Goal: Task Accomplishment & Management: Complete application form

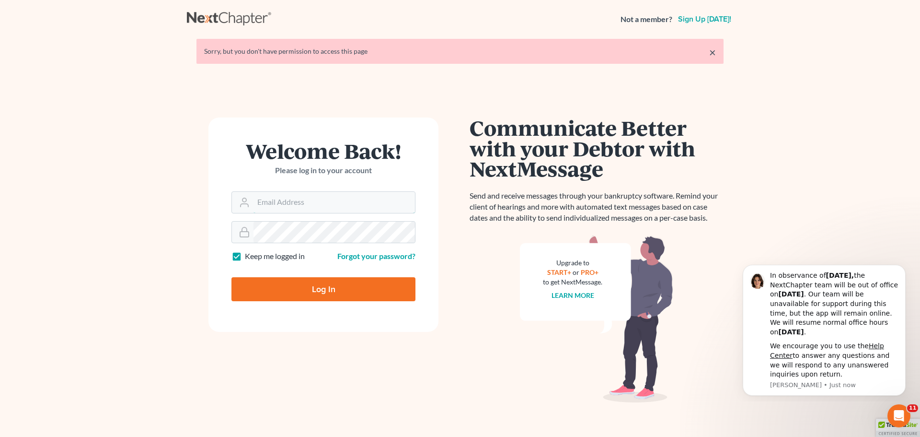
type input "[PERSON_NAME][EMAIL_ADDRESS][DOMAIN_NAME]"
click at [321, 290] on input "Log In" at bounding box center [324, 289] width 184 height 24
type input "Thinking..."
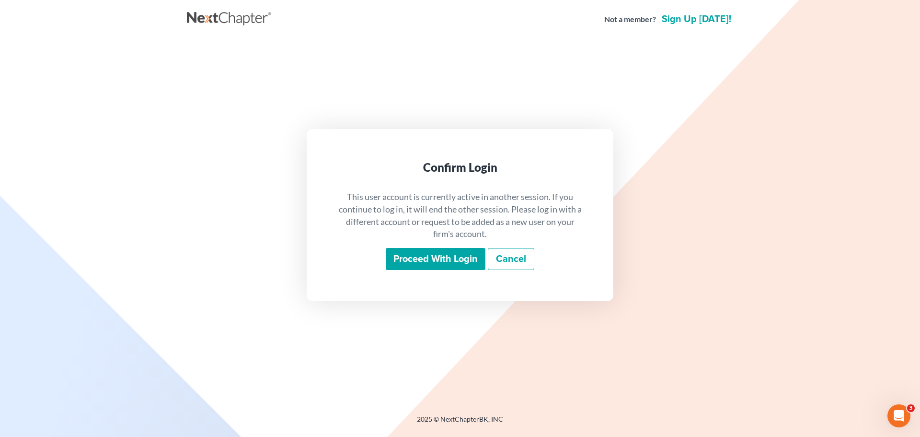
click at [399, 264] on input "Proceed with login" at bounding box center [436, 259] width 100 height 22
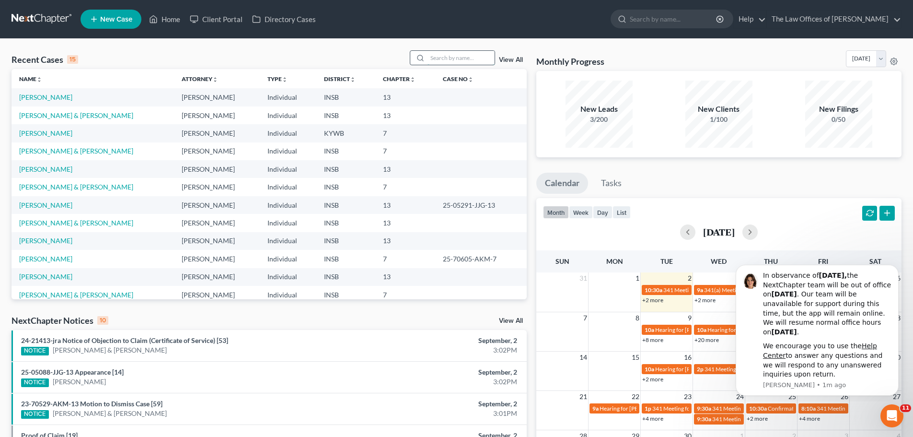
click at [442, 58] on input "search" at bounding box center [461, 58] width 67 height 14
paste input "Schnelle, Jacob & Aletha"
type input "Schnelle, Jacob & Aletha"
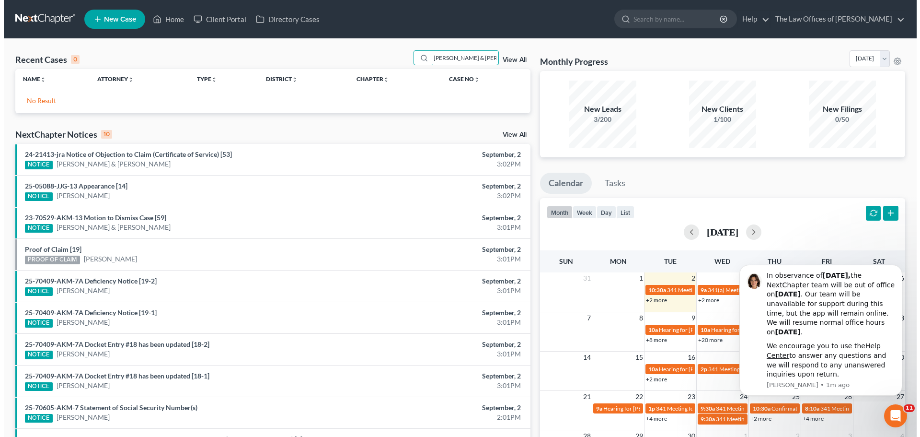
scroll to position [0, 0]
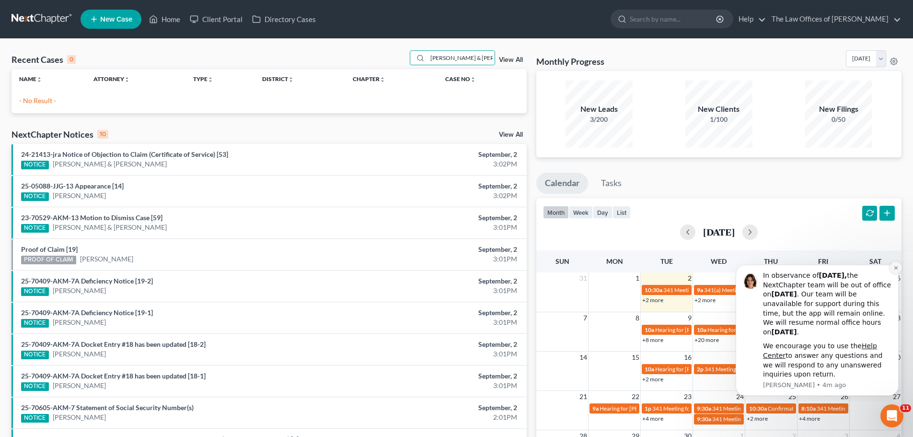
click at [895, 267] on icon "Dismiss notification" at bounding box center [896, 267] width 5 height 5
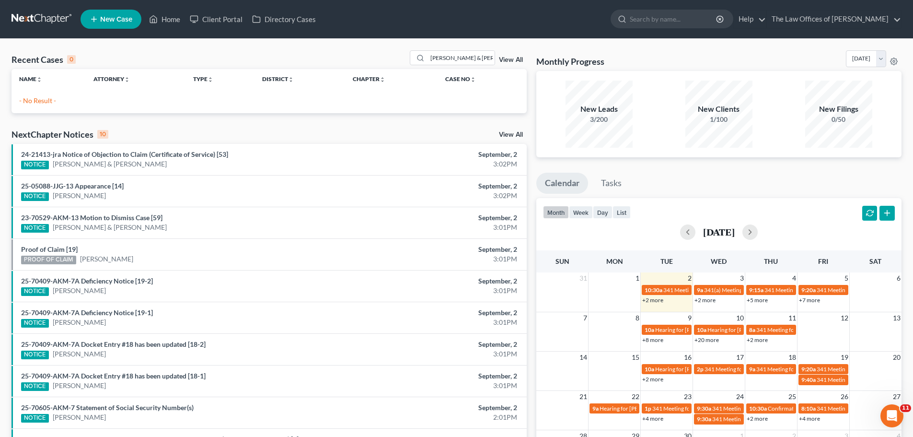
click at [117, 24] on link "New Case" at bounding box center [111, 19] width 61 height 19
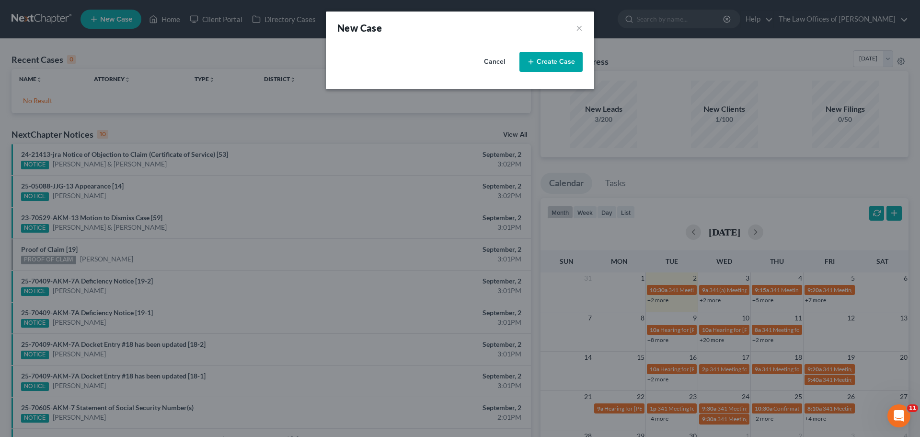
select select "28"
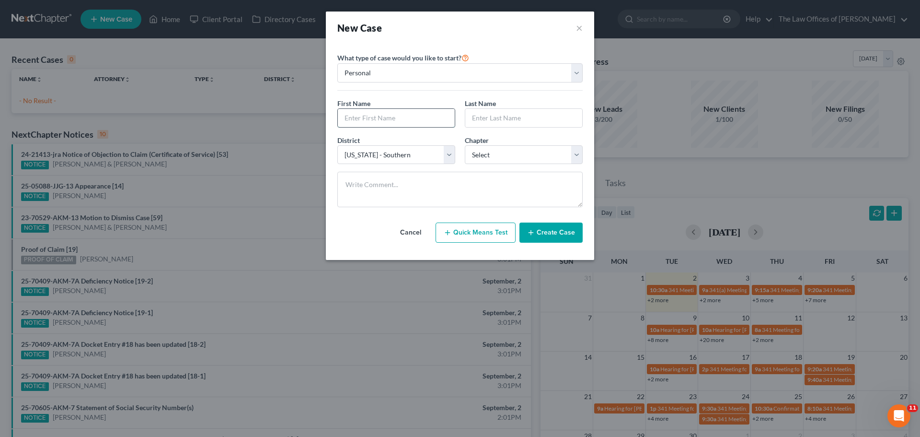
click at [397, 111] on input "text" at bounding box center [396, 118] width 117 height 18
type input "Jacob"
type input "Schnelle"
select select "0"
click at [570, 229] on button "Create Case" at bounding box center [551, 232] width 63 height 20
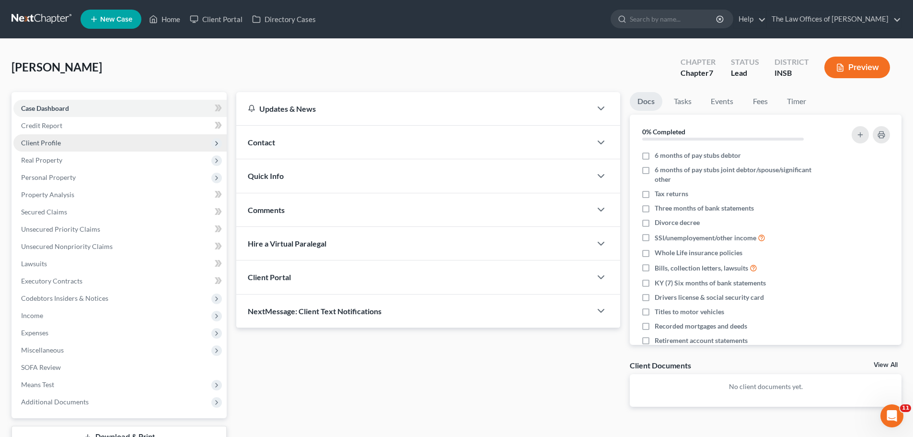
click at [79, 139] on span "Client Profile" at bounding box center [119, 142] width 213 height 17
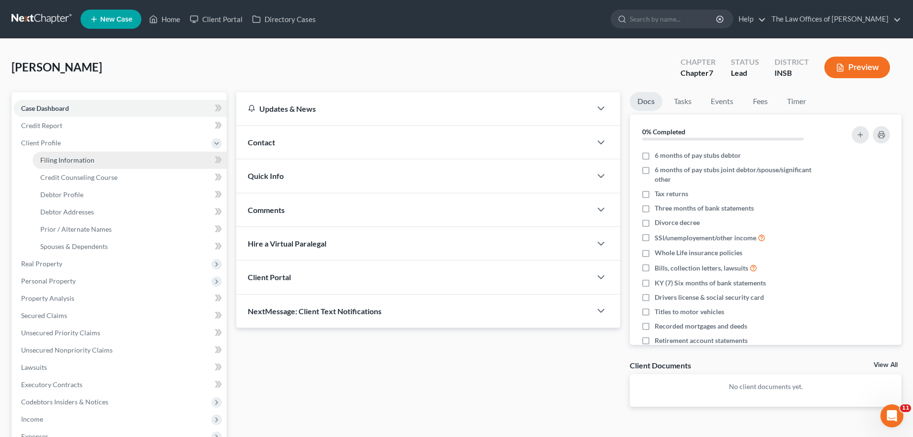
click at [74, 157] on span "Filing Information" at bounding box center [67, 160] width 54 height 8
select select "1"
select select "0"
select select "28"
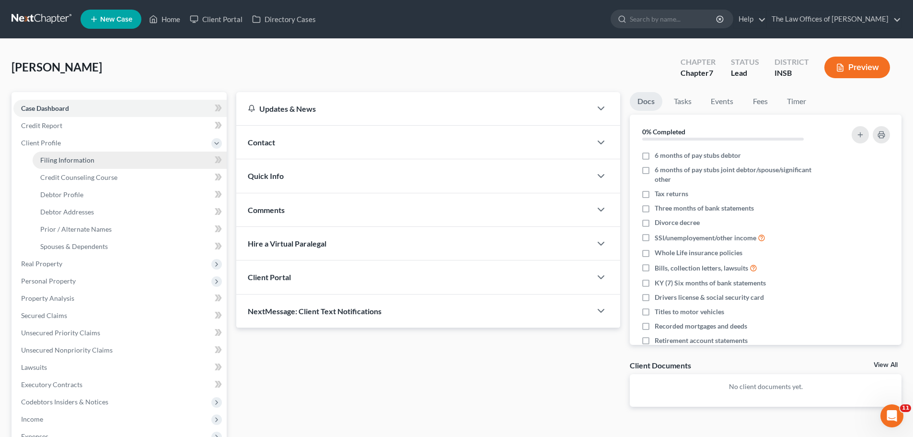
select select "15"
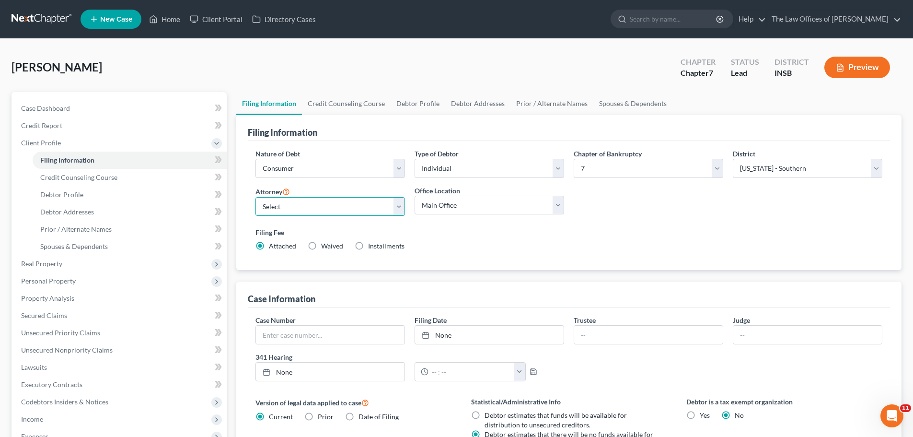
click at [392, 207] on select "Select Dax Miller - INSB Dax Miller - INSB Dax Miller - GAMB Dax Miller - INNB …" at bounding box center [331, 206] width 150 height 19
select select "0"
click at [256, 197] on select "Select Dax Miller - INSB Dax Miller - INSB Dax Miller - GAMB Dax Miller - INNB …" at bounding box center [331, 206] width 150 height 19
click at [416, 104] on link "Debtor Profile" at bounding box center [418, 103] width 55 height 23
select select "0"
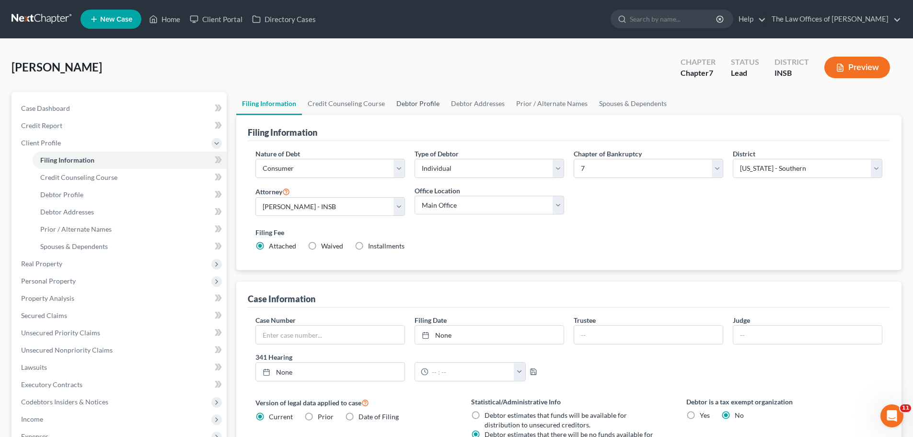
select select "0"
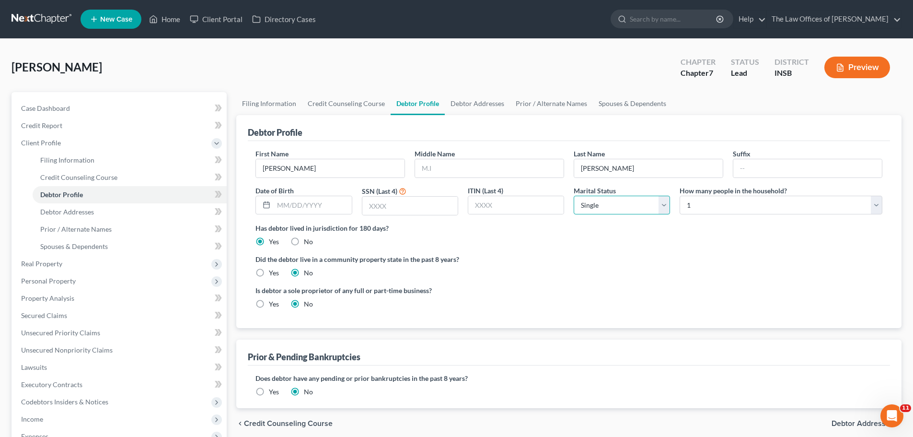
click at [662, 205] on select "Select Single Married Separated Divorced Widowed" at bounding box center [622, 205] width 96 height 19
select select "1"
click at [574, 196] on select "Select Single Married Separated Divorced Widowed" at bounding box center [622, 205] width 96 height 19
click at [711, 208] on select "Select 1 2 3 4 5 6 7 8 9 10 11 12 13 14 15 16 17 18 19 20" at bounding box center [781, 205] width 203 height 19
select select "4"
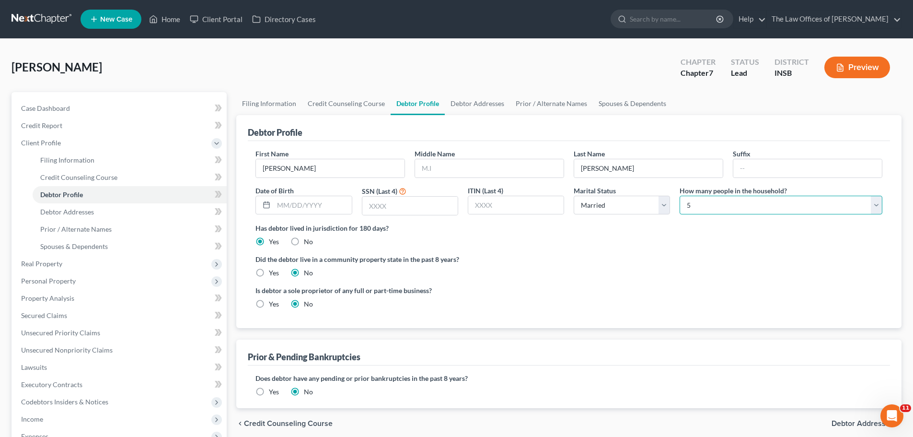
click at [680, 196] on select "Select 1 2 3 4 5 6 7 8 9 10 11 12 13 14 15 16 17 18 19 20" at bounding box center [781, 205] width 203 height 19
click at [463, 166] on input "text" at bounding box center [489, 168] width 149 height 18
type input "M"
click at [743, 279] on ng-include "First Name Jacob Middle Name M Last Name Schnelle Suffix Date of Birth SSN (Las…" at bounding box center [569, 233] width 627 height 168
click at [614, 103] on link "Spouses & Dependents" at bounding box center [632, 103] width 79 height 23
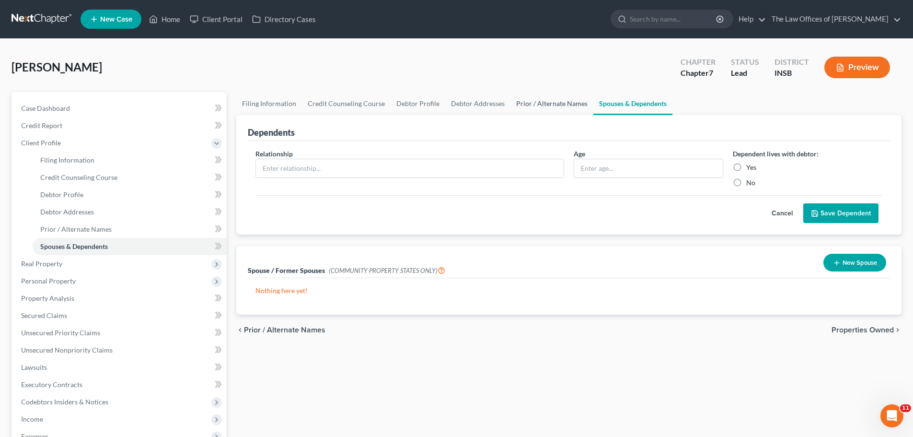
click at [550, 100] on link "Prior / Alternate Names" at bounding box center [552, 103] width 83 height 23
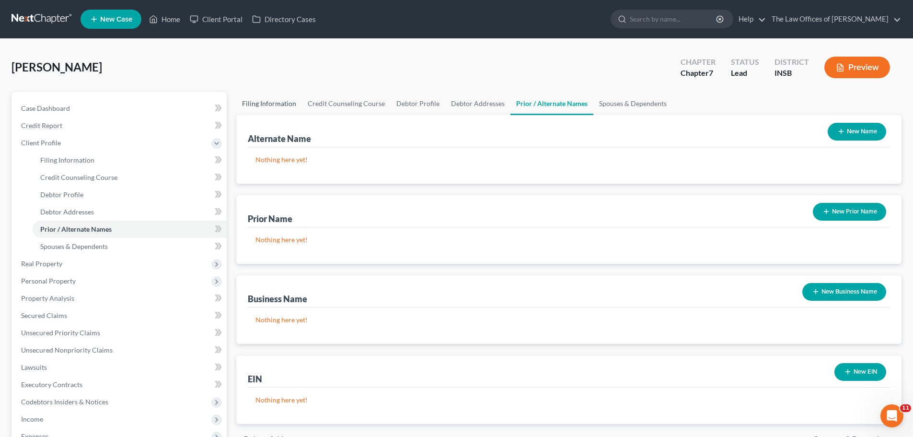
click at [287, 103] on link "Filing Information" at bounding box center [269, 103] width 66 height 23
select select "1"
select select "0"
select select "28"
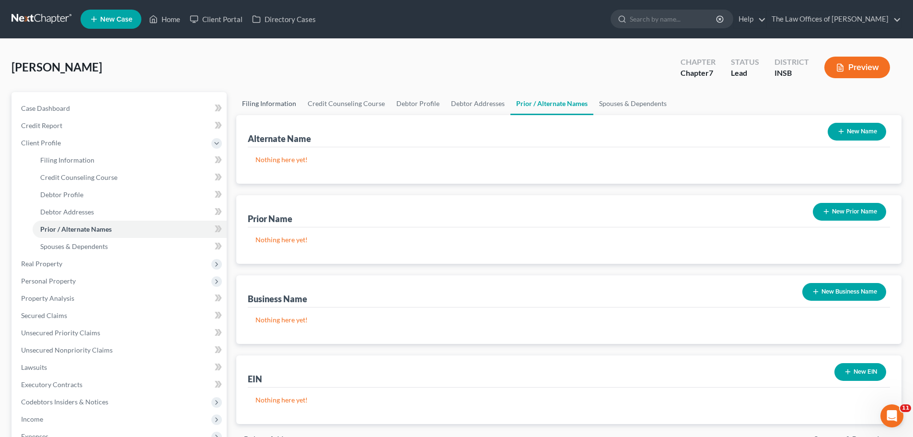
select select "0"
select select "15"
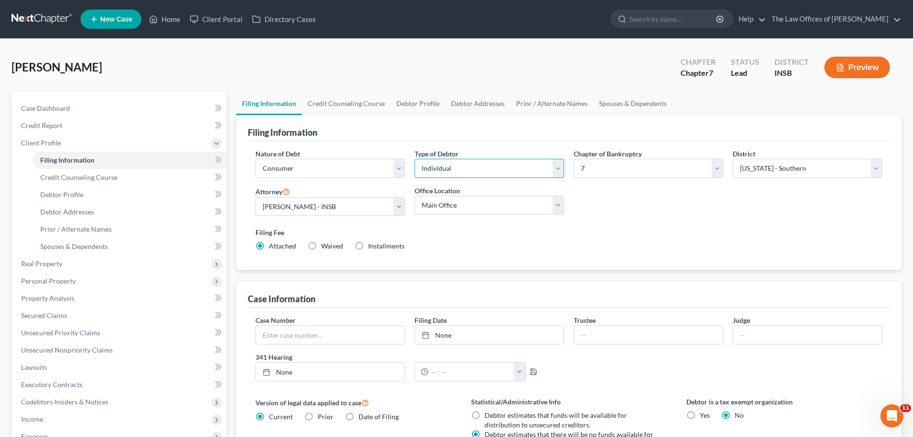
click at [560, 170] on select "Select Individual Joint" at bounding box center [490, 168] width 150 height 19
select select "1"
click at [415, 159] on select "Select Individual Joint" at bounding box center [490, 168] width 150 height 19
click at [546, 104] on link "Joint Debtor Profile" at bounding box center [546, 103] width 71 height 23
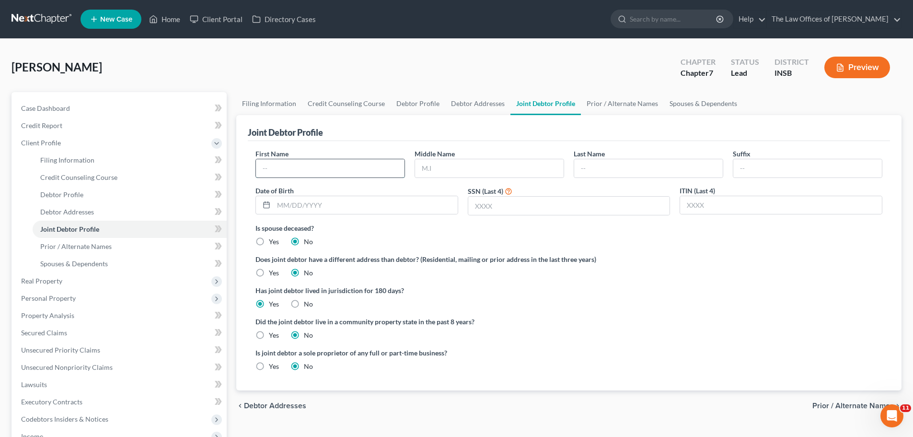
click at [344, 162] on input "text" at bounding box center [330, 168] width 149 height 18
click at [323, 168] on input "text" at bounding box center [330, 168] width 149 height 18
type input "Aletha"
type input "Schnelle"
click at [215, 231] on icon at bounding box center [218, 229] width 7 height 12
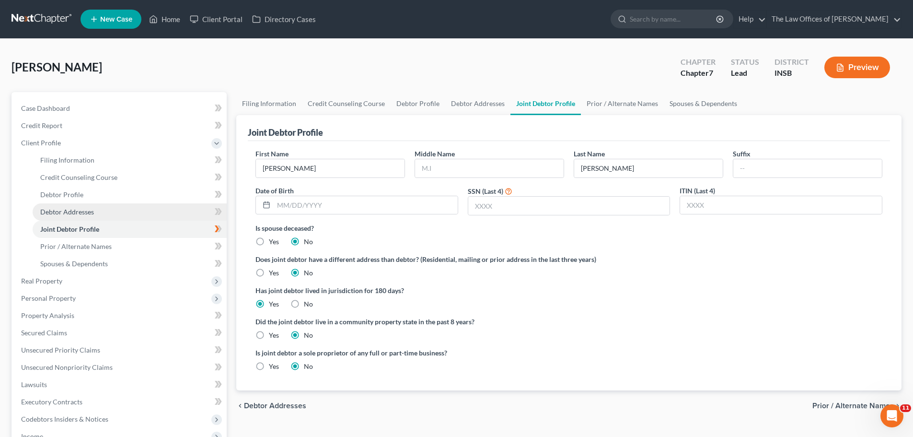
click at [171, 209] on link "Debtor Addresses" at bounding box center [130, 211] width 194 height 17
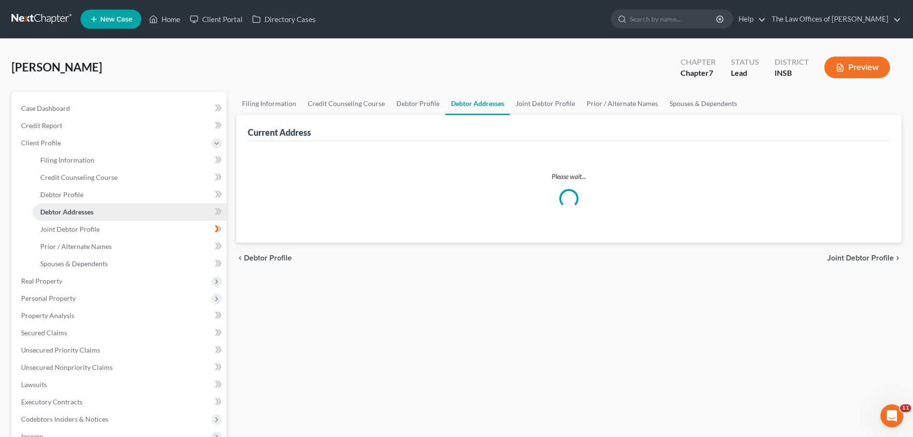
select select "0"
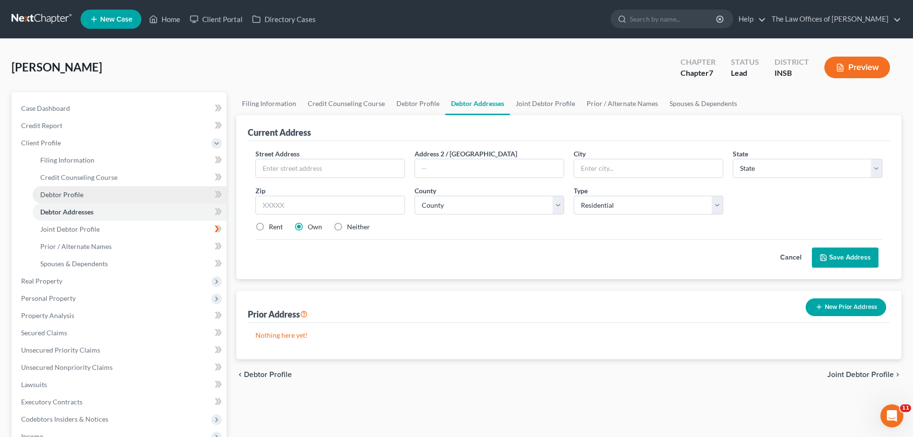
click at [172, 196] on link "Debtor Profile" at bounding box center [130, 194] width 194 height 17
select select "1"
select select "4"
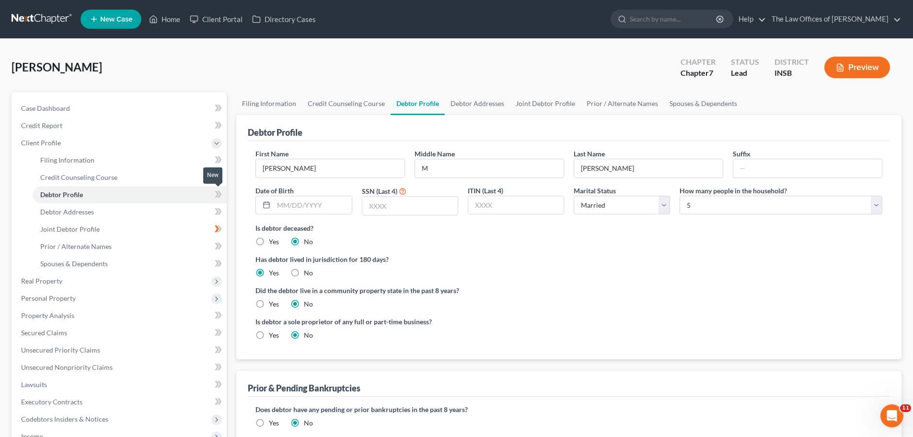
click at [215, 196] on icon at bounding box center [218, 194] width 7 height 12
click at [135, 162] on link "Filing Information" at bounding box center [130, 159] width 194 height 17
select select "1"
select select "0"
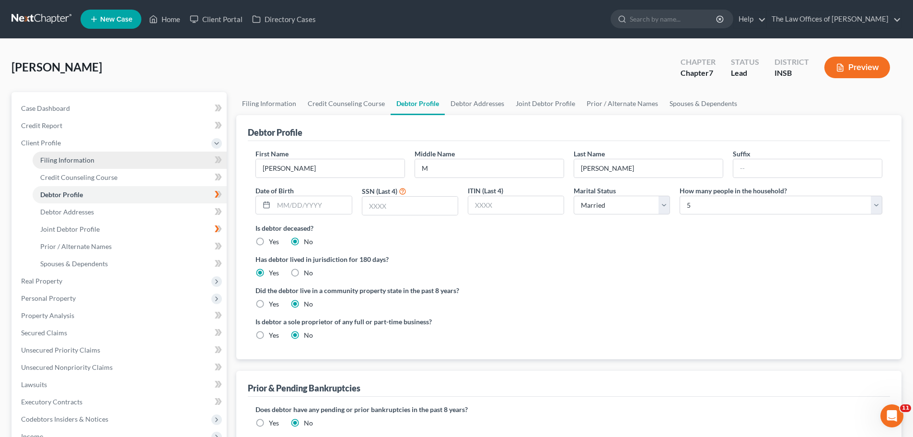
select select "28"
select select "0"
select select "15"
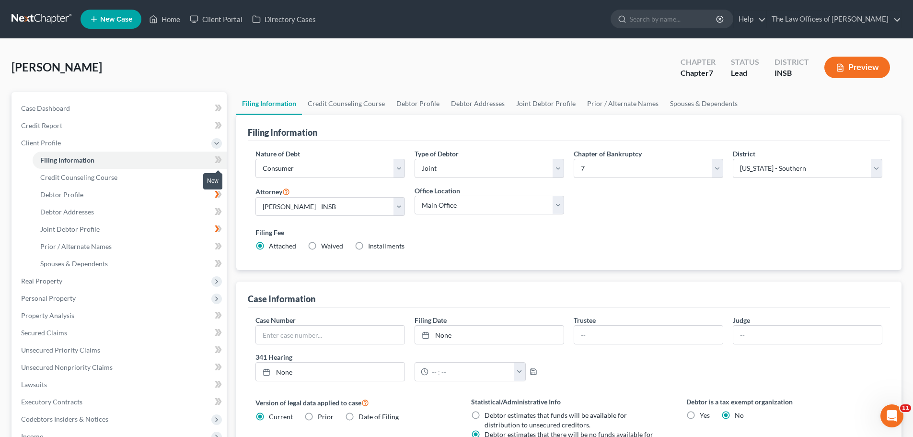
click at [218, 158] on icon at bounding box center [217, 159] width 4 height 7
click at [220, 143] on icon at bounding box center [217, 143] width 8 height 8
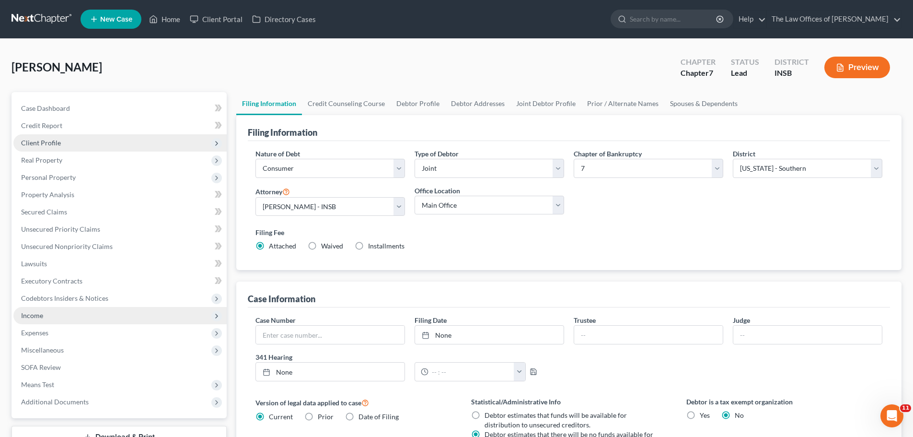
click at [63, 320] on span "Income" at bounding box center [119, 315] width 213 height 17
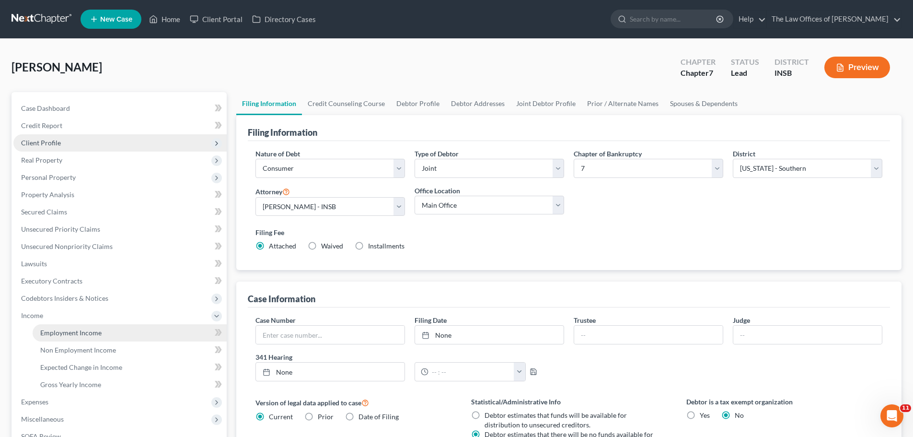
click at [68, 334] on span "Employment Income" at bounding box center [70, 332] width 61 height 8
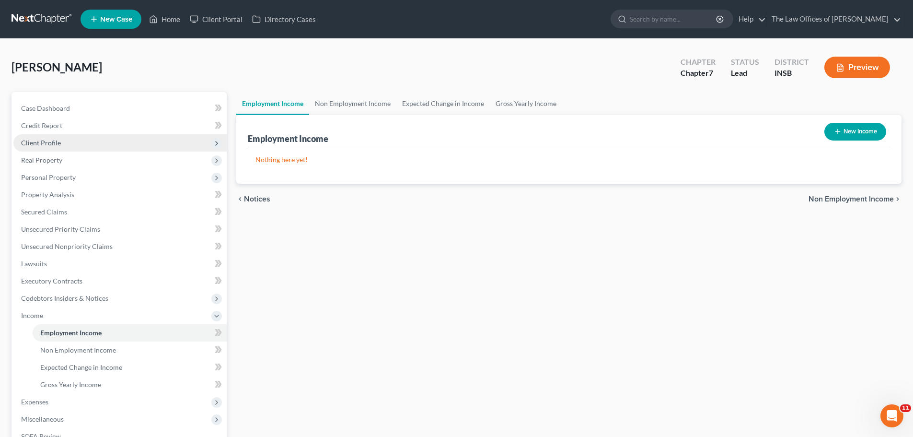
click at [856, 135] on button "New Income" at bounding box center [856, 132] width 62 height 18
select select "0"
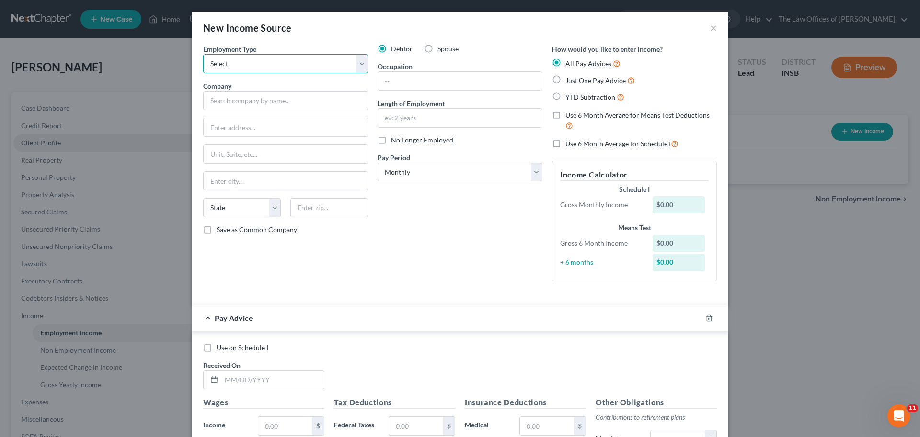
click at [350, 62] on select "Select Full or Part Time Employment Self Employment" at bounding box center [285, 63] width 165 height 19
select select "0"
click at [203, 54] on select "Select Full or Part Time Employment Self Employment" at bounding box center [285, 63] width 165 height 19
click at [339, 92] on input "text" at bounding box center [285, 100] width 165 height 19
click at [347, 32] on div "New Income Source ×" at bounding box center [460, 28] width 537 height 33
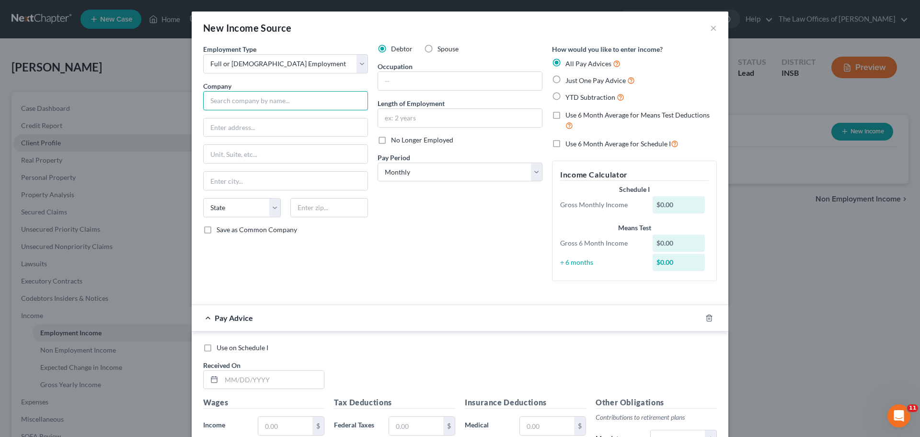
click at [276, 105] on input "text" at bounding box center [285, 100] width 165 height 19
click at [240, 121] on input "text" at bounding box center [286, 127] width 164 height 18
type input "Bridon Hourly"
type input "280 New Commerce Boulevard"
click at [308, 206] on input "text" at bounding box center [330, 207] width 78 height 19
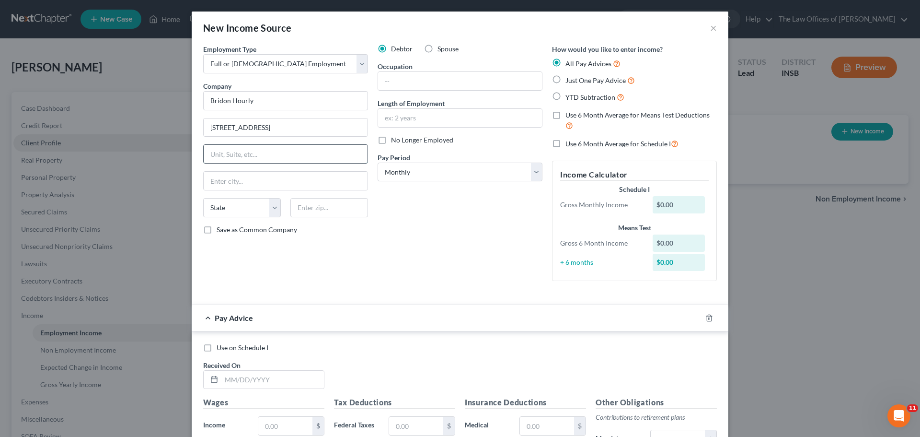
click at [316, 153] on input "text" at bounding box center [286, 154] width 164 height 18
click at [341, 213] on input "text" at bounding box center [330, 207] width 78 height 19
type input "18706"
type input "Wilkes Barre"
select select "39"
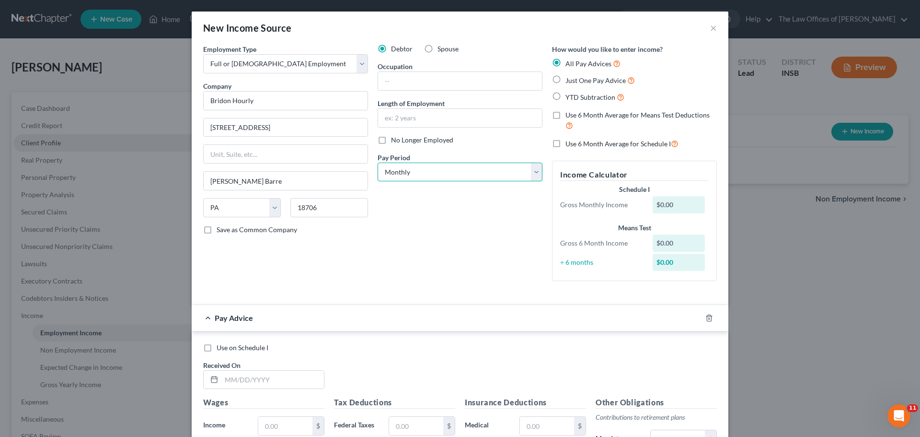
click at [427, 177] on select "Select Monthly Twice Monthly Every Other Week Weekly" at bounding box center [460, 172] width 165 height 19
select select "3"
click at [378, 163] on select "Select Monthly Twice Monthly Every Other Week Weekly" at bounding box center [460, 172] width 165 height 19
drag, startPoint x: 509, startPoint y: 240, endPoint x: 509, endPoint y: 233, distance: 6.3
click at [509, 235] on div "Debtor Spouse Occupation Length of Employment No Longer Employed Pay Period * S…" at bounding box center [460, 166] width 174 height 244
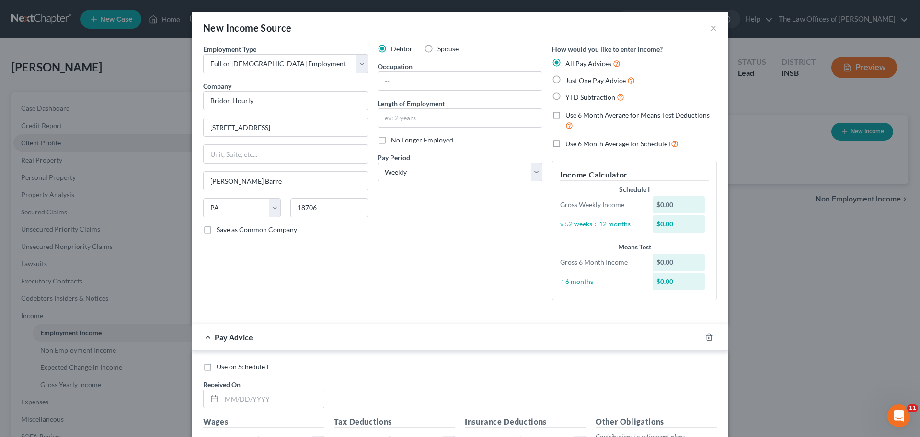
click at [566, 116] on label "Use 6 Month Average for Means Test Deductions" at bounding box center [641, 120] width 151 height 21
click at [570, 116] on input "Use 6 Month Average for Means Test Deductions" at bounding box center [573, 113] width 6 height 6
checkbox input "true"
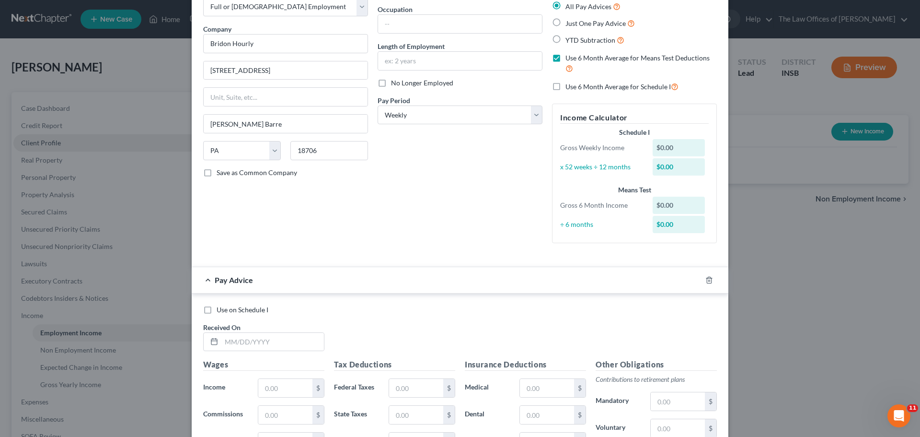
scroll to position [144, 0]
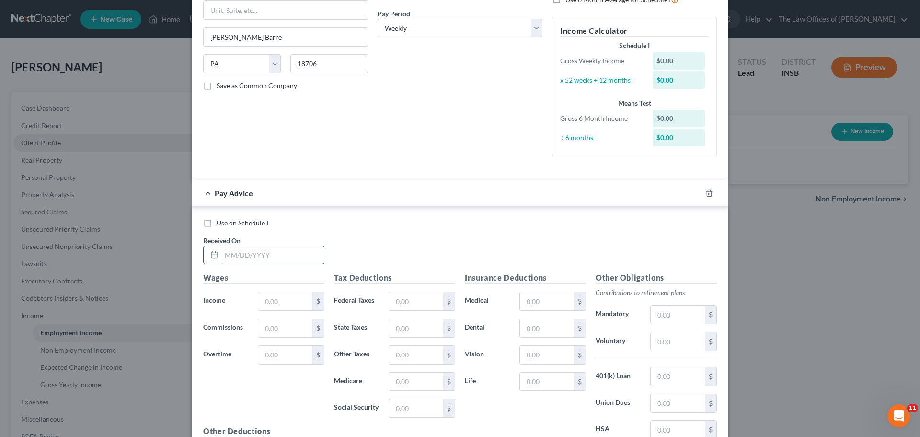
click at [228, 256] on input "text" at bounding box center [272, 255] width 103 height 18
type input "03/07/2025"
click at [290, 304] on input "text" at bounding box center [285, 301] width 54 height 18
click at [275, 303] on input "text" at bounding box center [285, 301] width 54 height 18
type input "1,477.02"
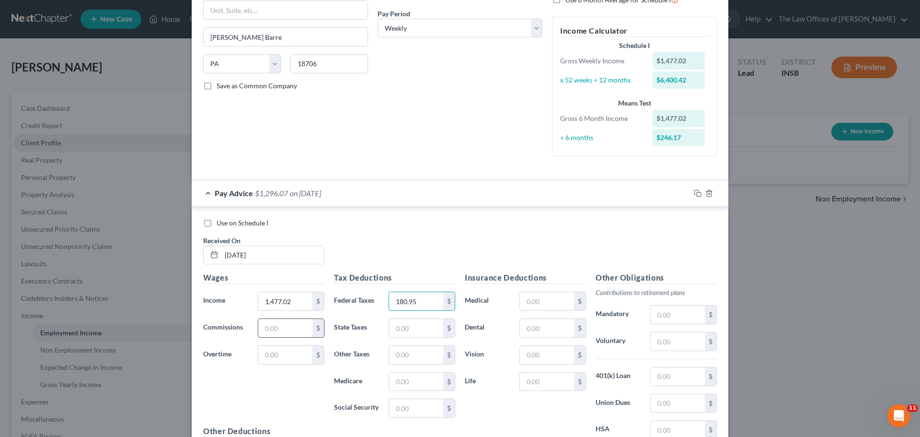
type input "180.95"
type input "38.27"
type input "16.59"
type input "19.79"
type input "84.60"
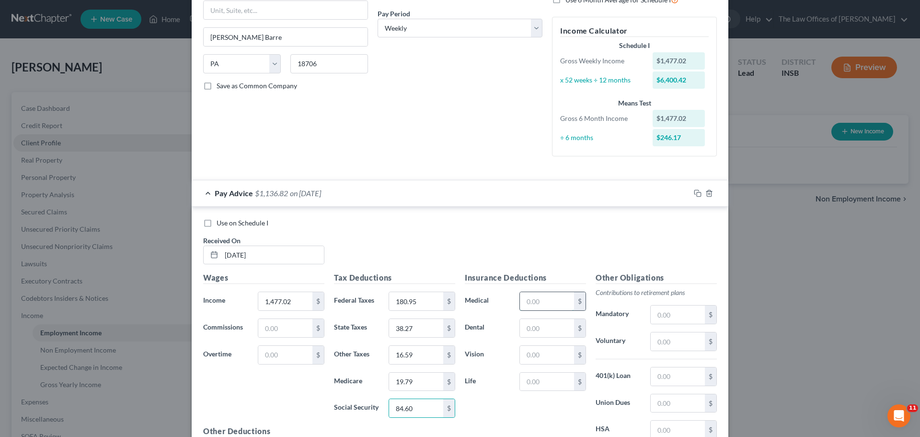
click at [555, 299] on input "text" at bounding box center [547, 301] width 54 height 18
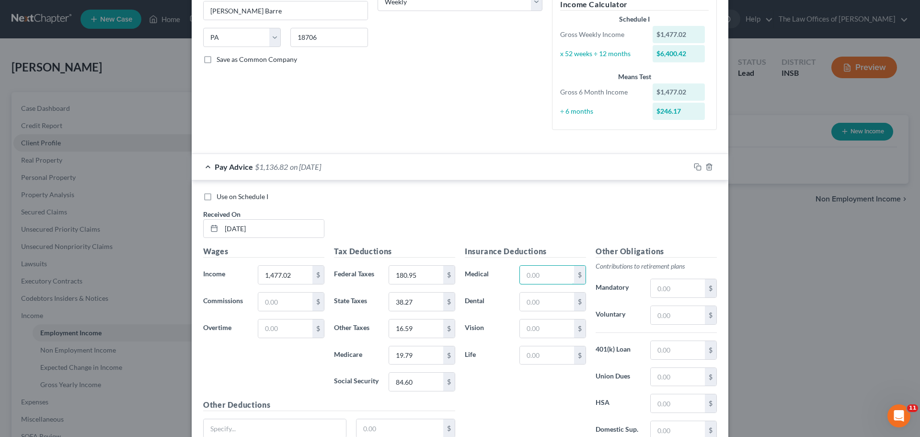
scroll to position [192, 0]
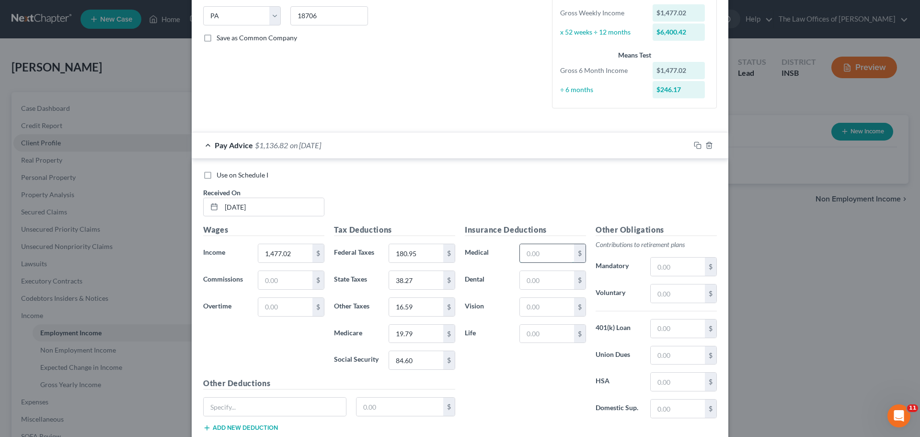
click at [555, 254] on input "text" at bounding box center [547, 253] width 54 height 18
click at [501, 396] on div "Insurance Deductions Medical $ Dental $ Vision $ Life $" at bounding box center [525, 325] width 131 height 202
click at [531, 256] on input "text" at bounding box center [547, 253] width 54 height 18
click at [494, 411] on div "Insurance Deductions Medical $ Dental $ Vision $ Life $" at bounding box center [525, 325] width 131 height 202
click at [541, 259] on input "text" at bounding box center [547, 253] width 54 height 18
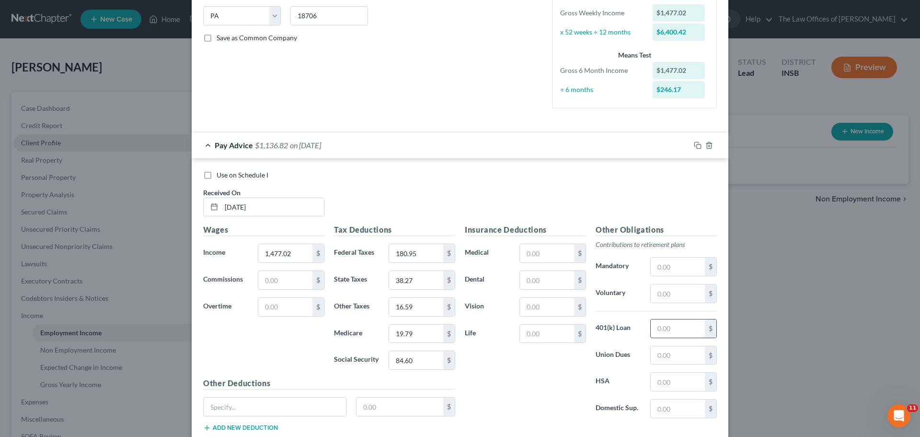
click at [667, 328] on input "text" at bounding box center [678, 328] width 54 height 18
type input "22.32"
click at [655, 406] on input "text" at bounding box center [678, 408] width 54 height 18
type input "129.00"
click at [536, 253] on input "text" at bounding box center [547, 253] width 54 height 18
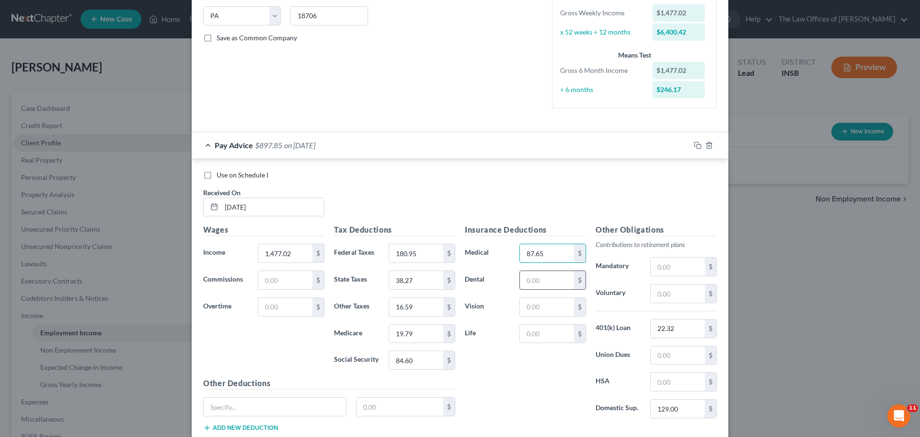
type input "87.65"
click at [546, 277] on input "text" at bounding box center [547, 280] width 54 height 18
type input "6.90"
click at [532, 314] on input "text" at bounding box center [547, 307] width 54 height 18
type input "1.71"
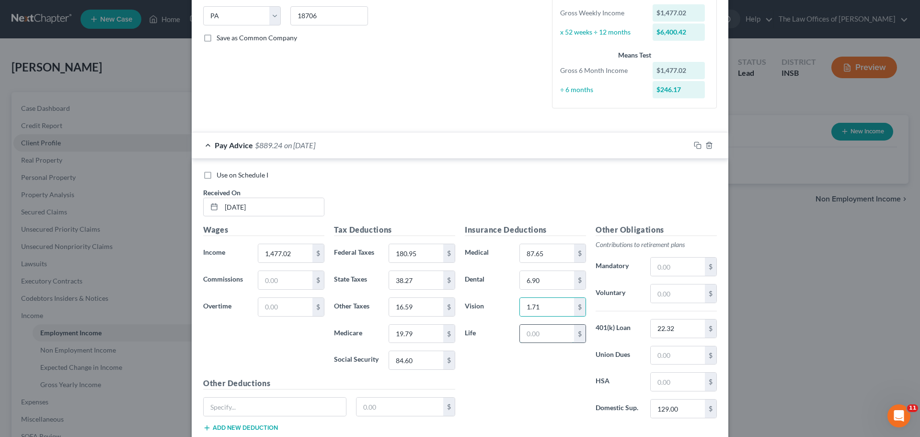
click at [539, 335] on input "text" at bounding box center [547, 334] width 54 height 18
type input "0.12"
click at [679, 290] on input "text" at bounding box center [678, 293] width 54 height 18
type input "88.62"
click at [238, 405] on input "text" at bounding box center [275, 406] width 142 height 18
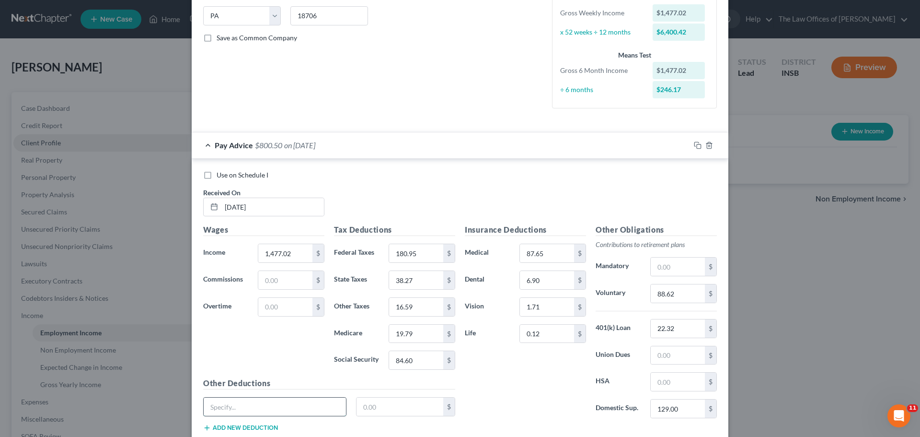
click at [266, 406] on input "text" at bounding box center [275, 406] width 142 height 18
click at [247, 407] on input "Critical III DP/EE" at bounding box center [275, 406] width 142 height 18
click at [248, 407] on input "Critical III DP/EE" at bounding box center [275, 406] width 142 height 18
drag, startPoint x: 208, startPoint y: 407, endPoint x: 235, endPoint y: 407, distance: 27.8
click at [235, 407] on input "Critical III DP/ EE" at bounding box center [275, 406] width 142 height 18
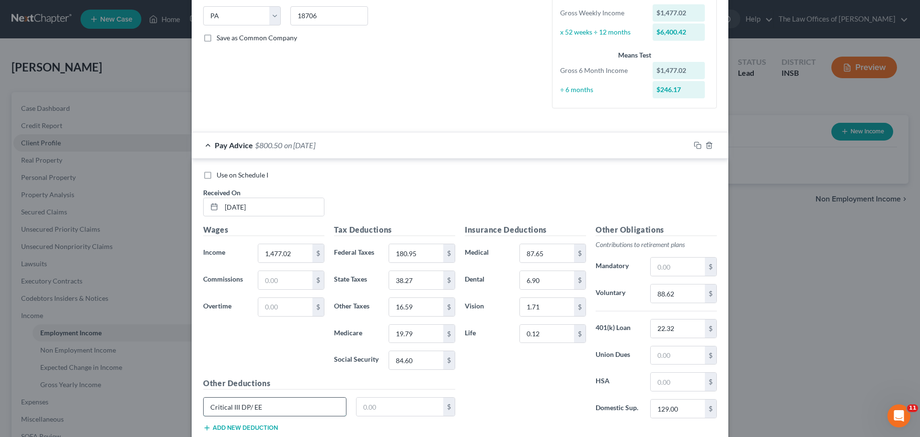
drag, startPoint x: 249, startPoint y: 407, endPoint x: 250, endPoint y: 416, distance: 8.6
click at [250, 408] on input "Critical III DP/ EE" at bounding box center [275, 406] width 142 height 18
paste input "Critical III"
type input "Critical III DP/Critical III EE"
click at [387, 412] on input "text" at bounding box center [400, 406] width 87 height 18
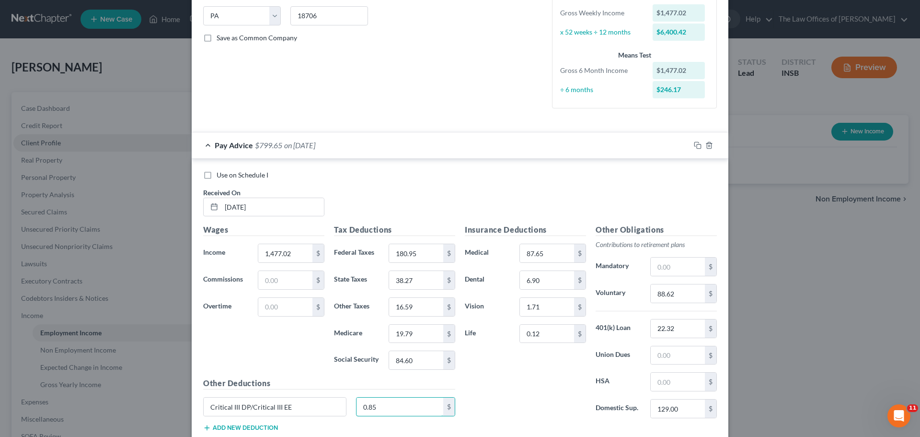
type input "0.85"
click at [674, 382] on input "text" at bounding box center [678, 381] width 54 height 18
type input "50.00"
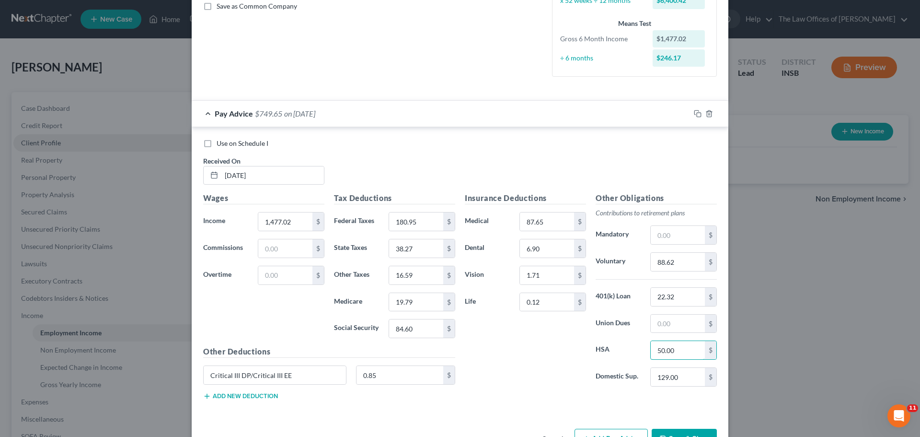
scroll to position [255, 0]
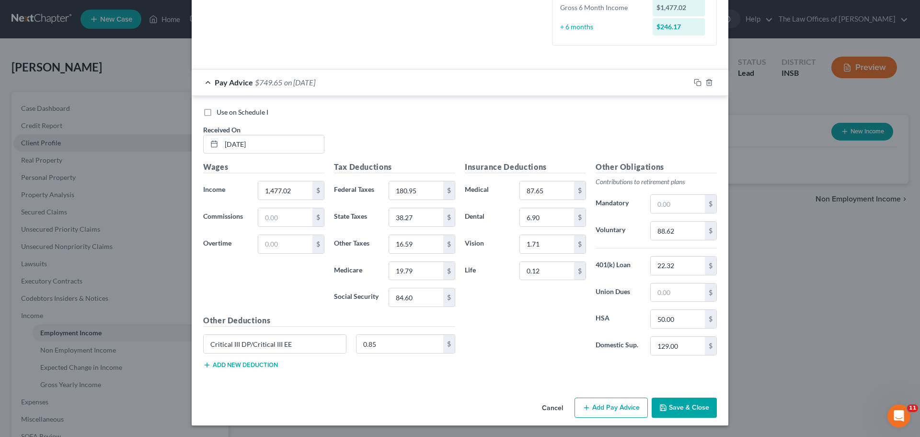
click at [229, 369] on button "Add new deduction" at bounding box center [240, 365] width 75 height 8
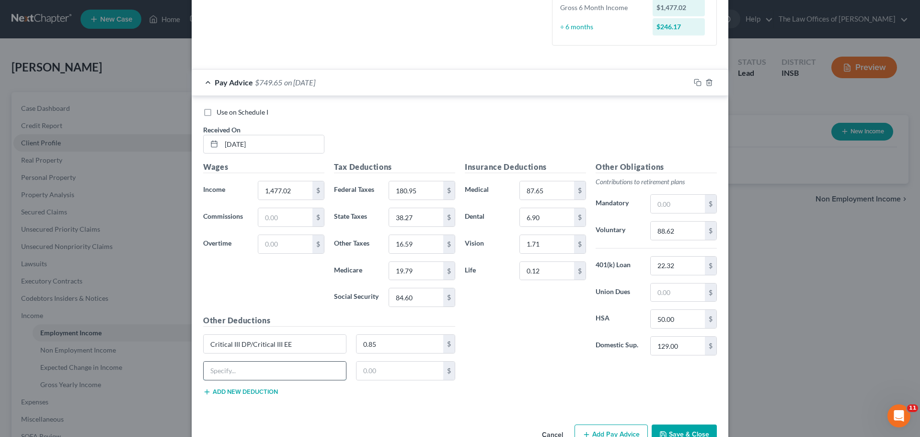
click at [237, 369] on input "text" at bounding box center [275, 370] width 142 height 18
type input "FSA"
click at [408, 369] on input "text" at bounding box center [400, 370] width 87 height 18
type input "50.00"
type input "0"
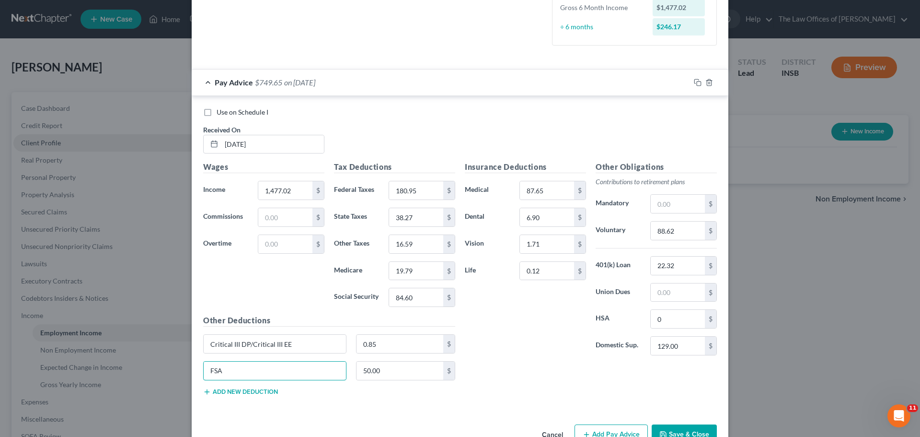
drag, startPoint x: 262, startPoint y: 371, endPoint x: 182, endPoint y: 364, distance: 80.3
click at [181, 369] on div "New Income Source × Employment Type * Select Full or Part Time Employment Self …" at bounding box center [460, 218] width 920 height 437
type input "Flex Spending M"
click at [275, 393] on div "Other Deductions Critical III DP/Critical III EE 0.85 $ Flex Spending M 50.00 $…" at bounding box center [329, 358] width 262 height 89
click at [270, 392] on button "Add new deduction" at bounding box center [240, 392] width 75 height 8
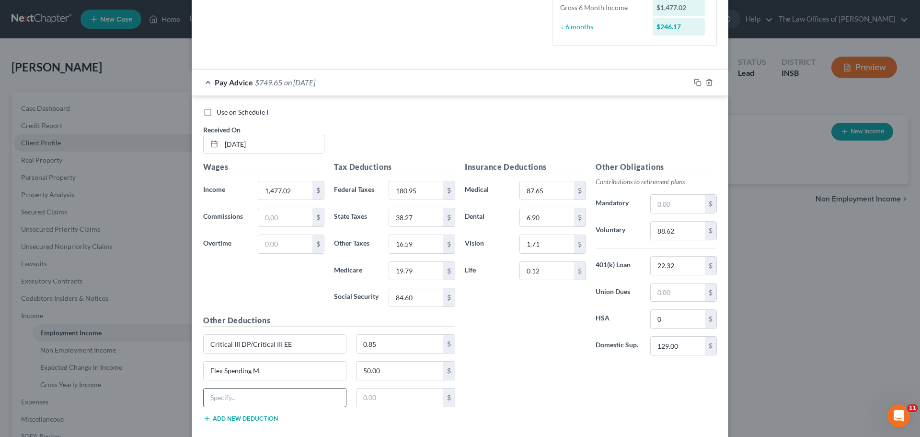
click at [270, 392] on input "text" at bounding box center [275, 397] width 142 height 18
type input "Hospital Indm 2"
type input "6.58"
click at [237, 418] on button "Add new deduction" at bounding box center [240, 419] width 75 height 8
click at [239, 418] on input "text" at bounding box center [275, 424] width 142 height 18
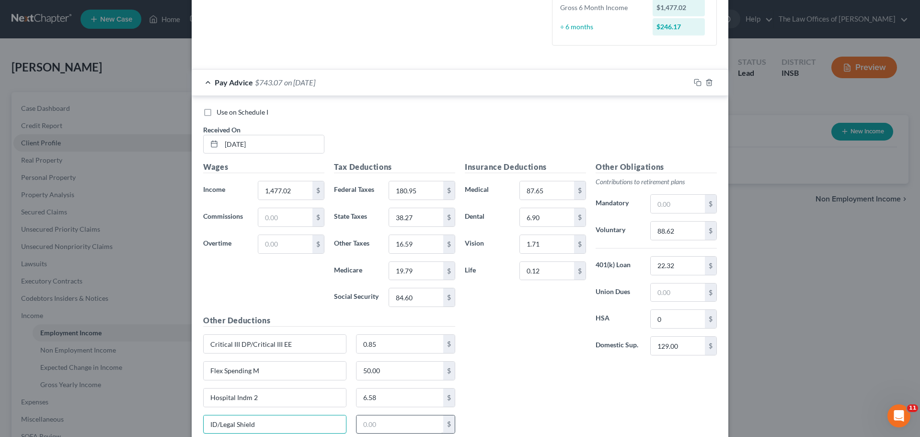
type input "ID/Legal Shield"
click at [398, 419] on input "text" at bounding box center [400, 424] width 87 height 18
type input "6.67"
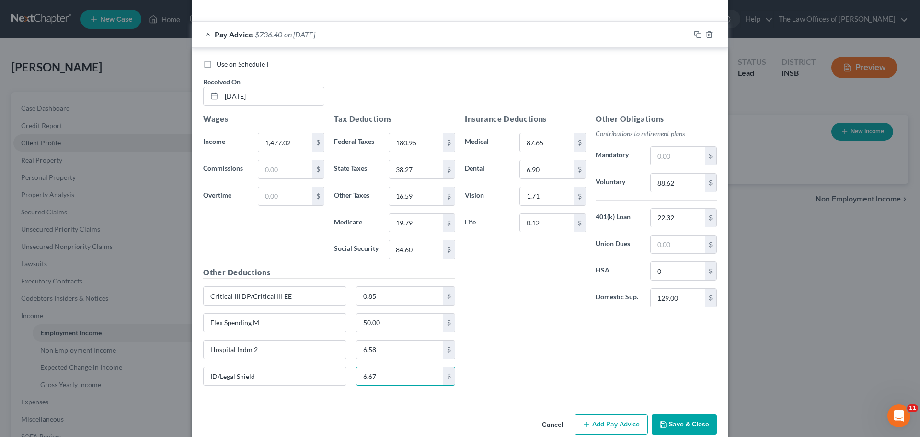
scroll to position [319, 0]
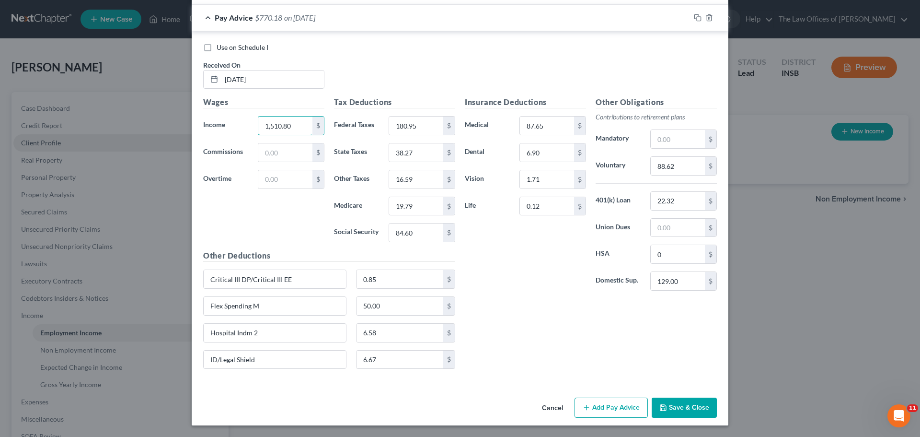
type input "1,510.80"
click at [549, 343] on div "Insurance Deductions Medical 87.65 $ Dental 6.90 $ Vision 1.71 $ Life 0.12 $ Ot…" at bounding box center [591, 236] width 262 height 280
click at [697, 411] on button "Save & Close" at bounding box center [684, 407] width 65 height 20
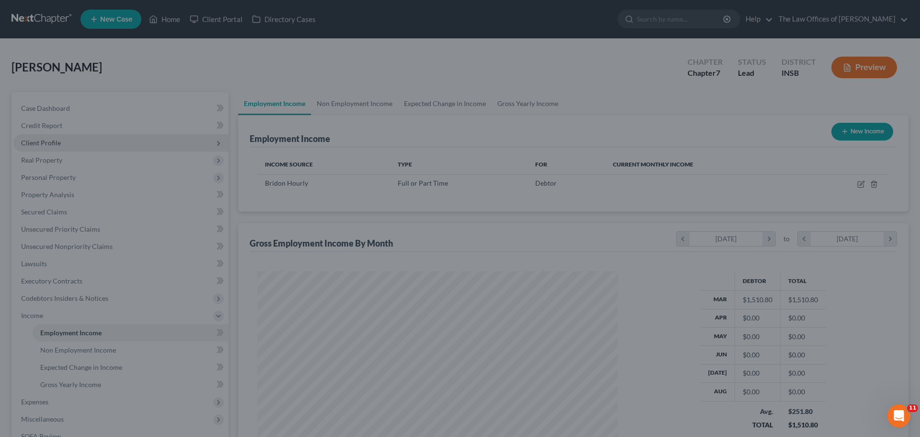
scroll to position [179, 377]
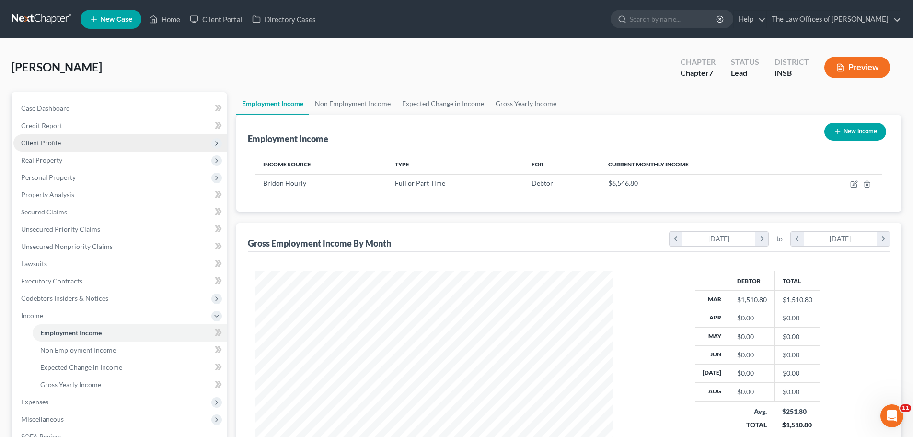
click at [853, 129] on button "New Income" at bounding box center [856, 132] width 62 height 18
select select "0"
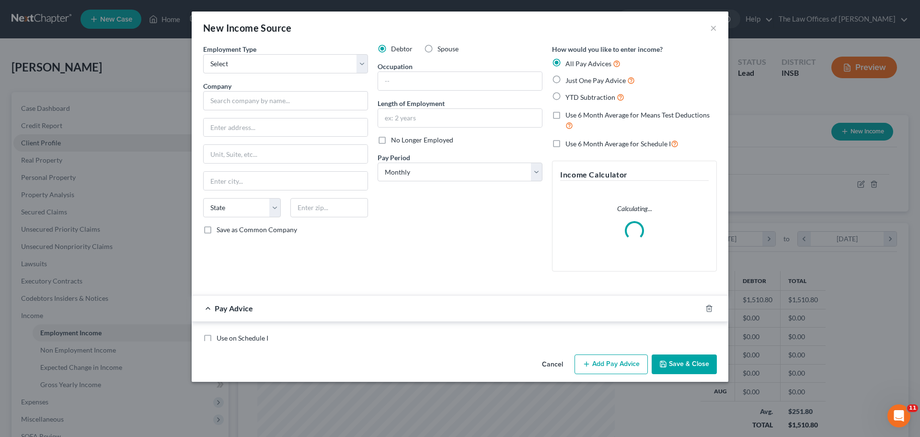
scroll to position [180, 380]
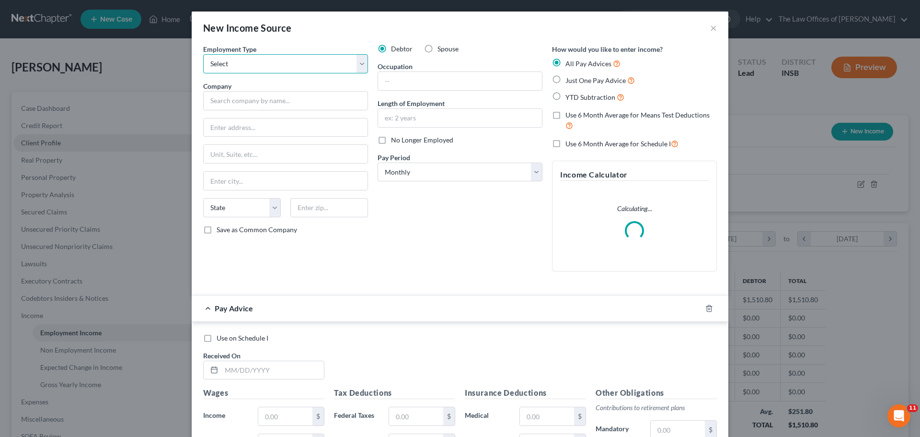
click at [267, 63] on select "Select Full or Part Time Employment Self Employment" at bounding box center [285, 63] width 165 height 19
click at [203, 54] on select "Select Full or Part Time Employment Self Employment" at bounding box center [285, 63] width 165 height 19
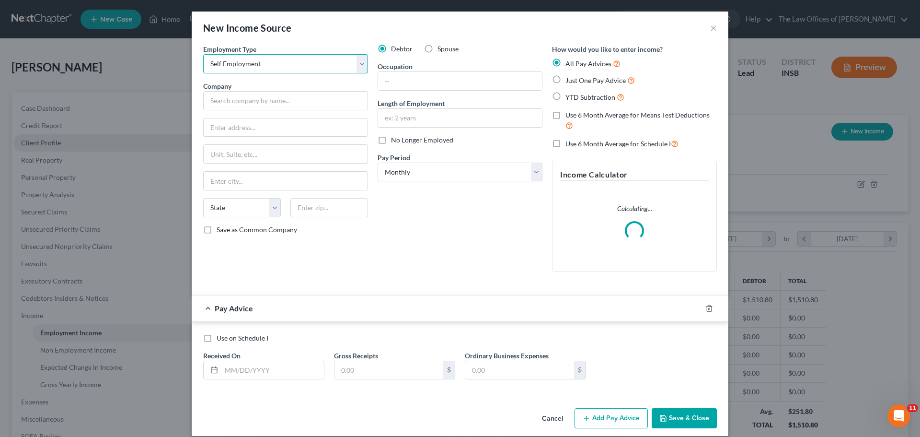
click at [272, 61] on select "Select Full or Part Time Employment Self Employment" at bounding box center [285, 63] width 165 height 19
select select "0"
click at [203, 54] on select "Select Full or Part Time Employment Self Employment" at bounding box center [285, 63] width 165 height 19
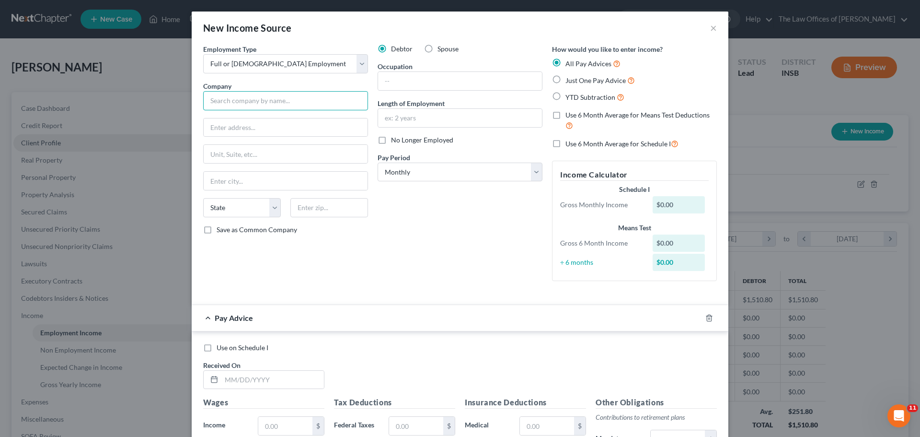
click at [300, 103] on input "text" at bounding box center [285, 100] width 165 height 19
click at [215, 93] on input "text" at bounding box center [285, 100] width 165 height 19
type input "Eagle Care LLC"
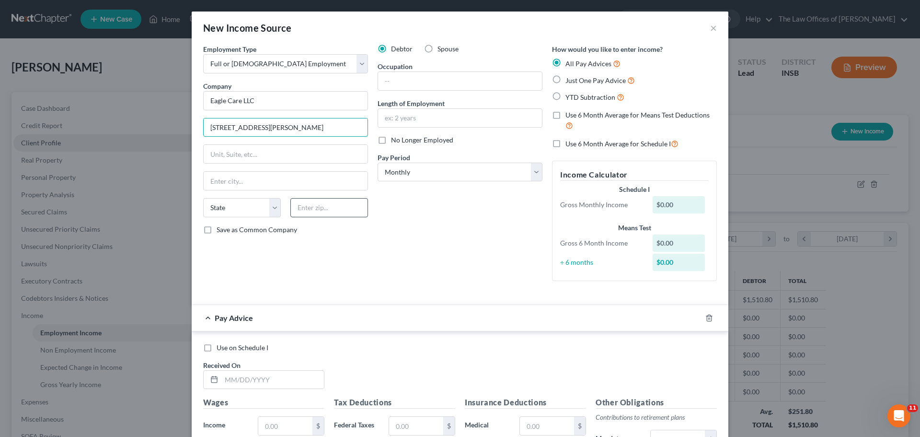
type input "6900 Gray Rd"
click at [338, 208] on input "text" at bounding box center [330, 207] width 78 height 19
click at [342, 181] on input "text" at bounding box center [286, 181] width 164 height 18
click at [358, 212] on input "text" at bounding box center [330, 207] width 78 height 19
click at [326, 213] on input "text" at bounding box center [330, 207] width 78 height 19
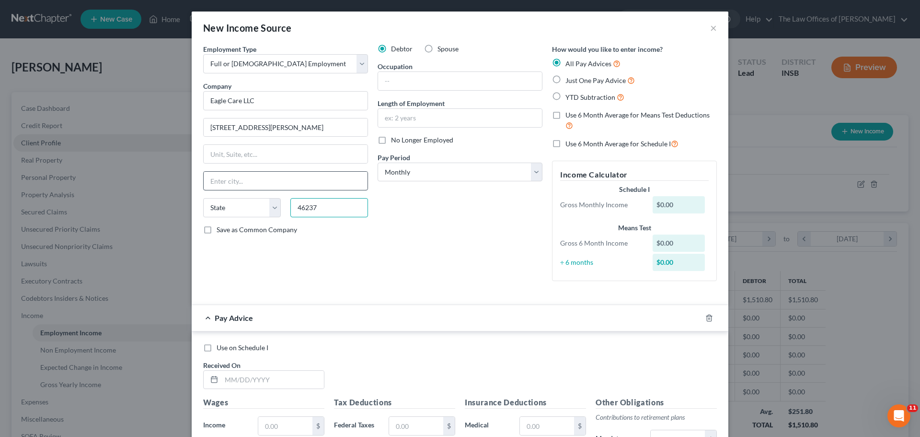
type input "46237"
click at [337, 183] on input "text" at bounding box center [286, 181] width 164 height 18
type input "Indianapolis"
select select "15"
click at [437, 220] on div "Debtor Spouse Occupation Length of Employment No Longer Employed Pay Period * S…" at bounding box center [460, 166] width 174 height 244
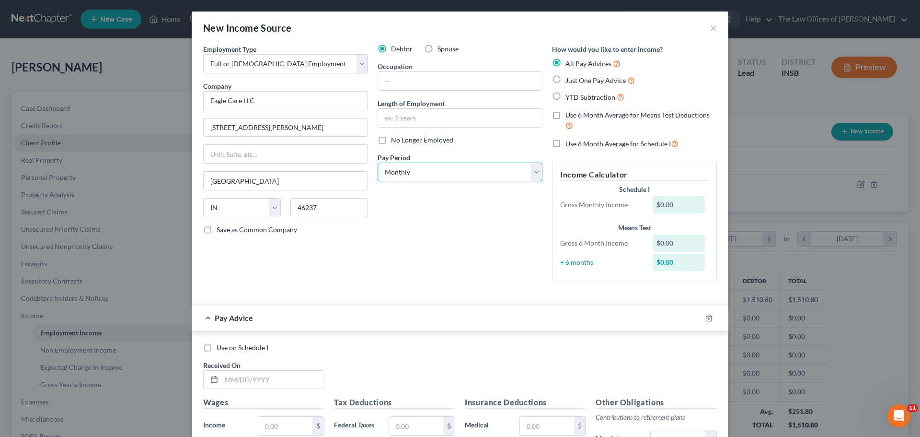
click at [484, 171] on select "Select Monthly Twice Monthly Every Other Week Weekly" at bounding box center [460, 172] width 165 height 19
select select "2"
click at [378, 163] on select "Select Monthly Twice Monthly Every Other Week Weekly" at bounding box center [460, 172] width 165 height 19
click at [477, 229] on div "Debtor Spouse Occupation Length of Employment No Longer Employed Pay Period * S…" at bounding box center [460, 166] width 174 height 244
click at [566, 115] on label "Use 6 Month Average for Means Test Deductions" at bounding box center [641, 120] width 151 height 21
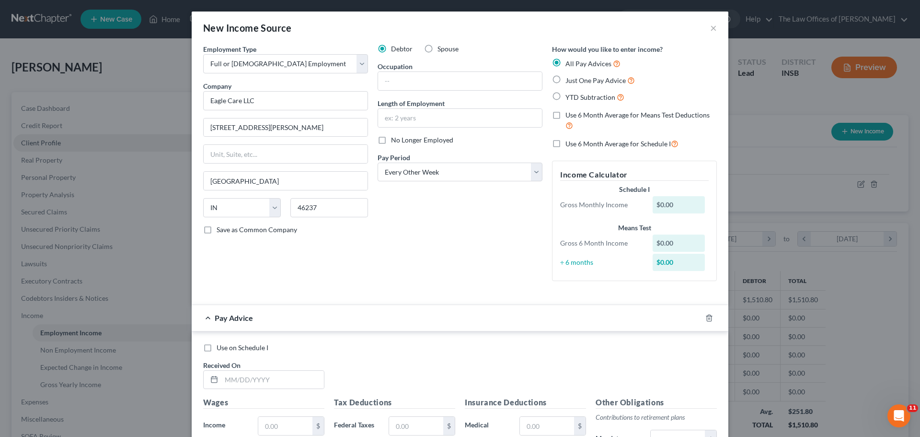
click at [570, 115] on input "Use 6 Month Average for Means Test Deductions" at bounding box center [573, 113] width 6 height 6
checkbox input "true"
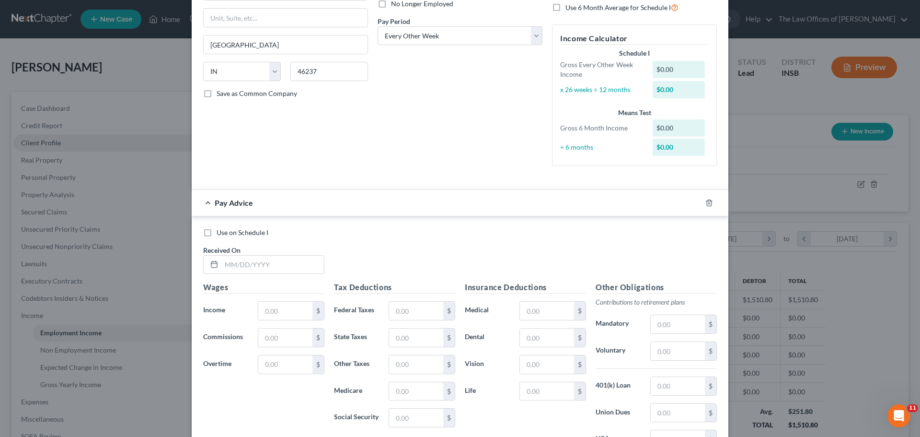
scroll to position [240, 0]
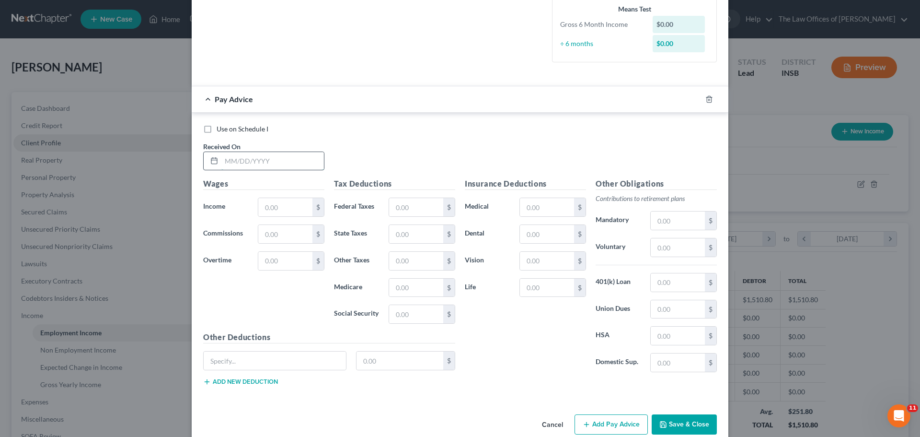
click at [234, 163] on input "text" at bounding box center [272, 161] width 103 height 18
type input "03/11/2025"
click at [267, 209] on input "text" at bounding box center [285, 207] width 54 height 18
click at [282, 205] on input "text" at bounding box center [285, 207] width 54 height 18
click at [388, 128] on div "Use on Schedule I" at bounding box center [460, 129] width 514 height 10
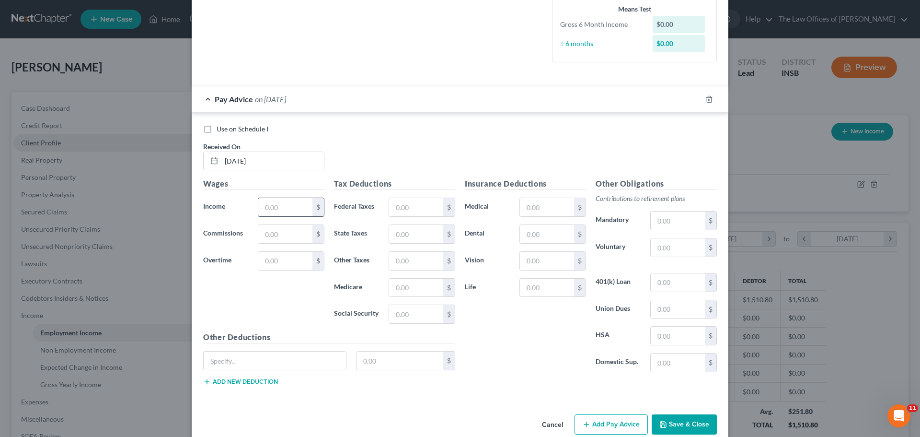
click at [260, 210] on input "text" at bounding box center [285, 207] width 54 height 18
click at [269, 208] on input "text" at bounding box center [285, 207] width 54 height 18
type input "1,403.82"
type input "40.96"
type input "18.25"
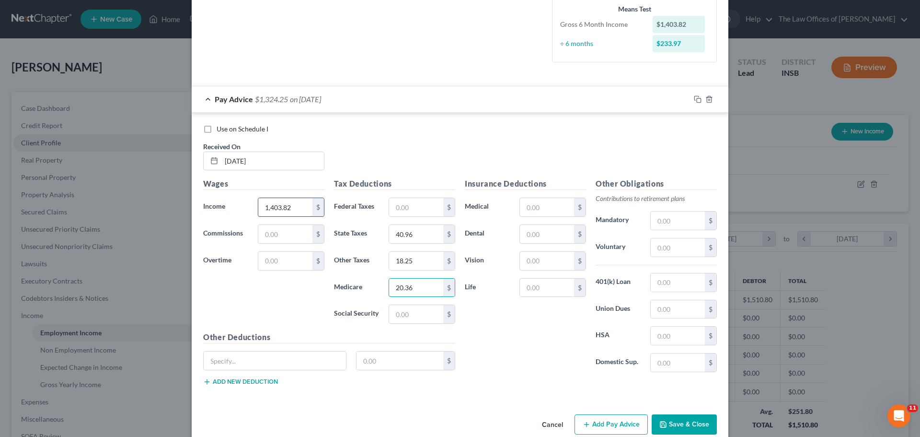
type input "20.36"
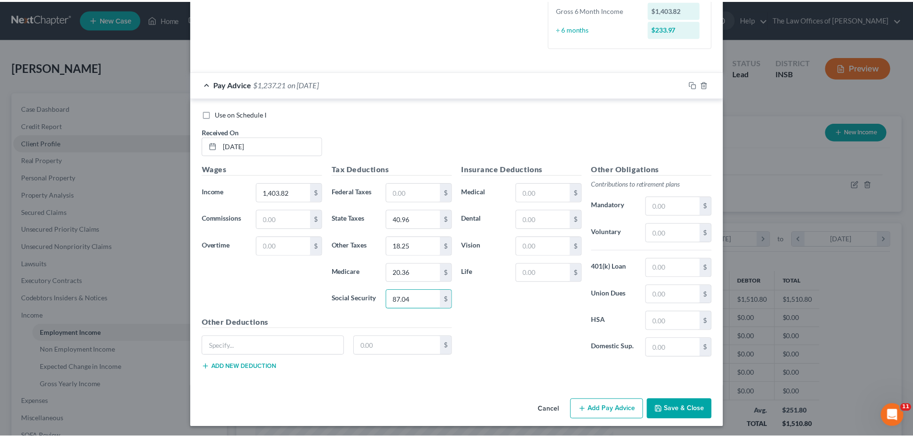
scroll to position [256, 0]
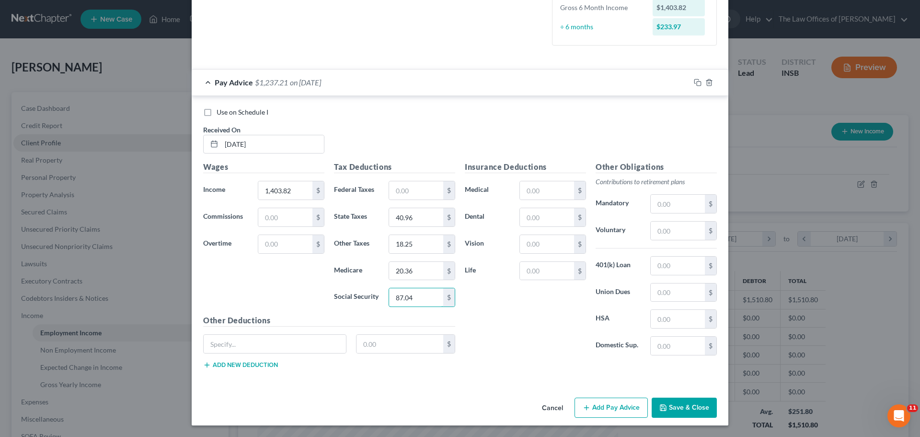
type input "87.04"
click at [678, 405] on button "Save & Close" at bounding box center [684, 407] width 65 height 20
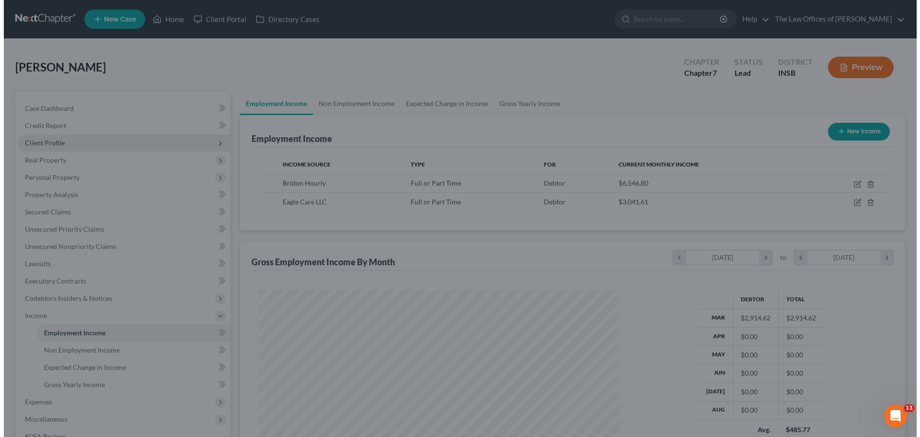
scroll to position [479202, 479004]
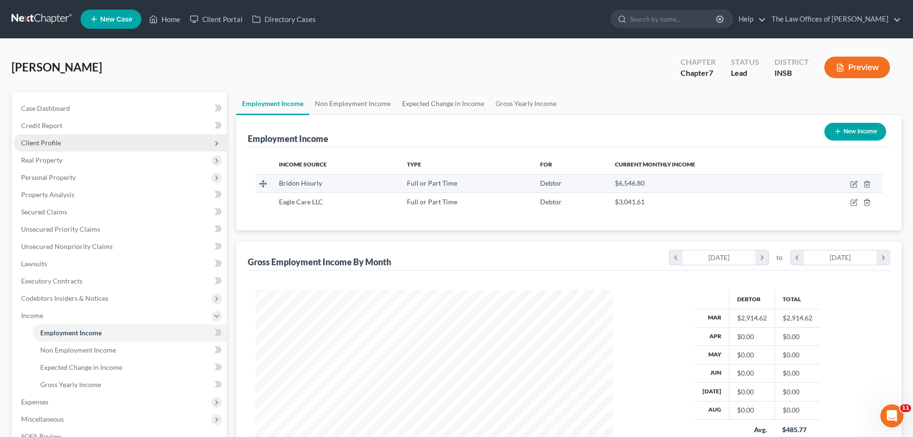
click at [471, 183] on div "Full or Part Time" at bounding box center [466, 183] width 118 height 10
click at [856, 182] on icon "button" at bounding box center [854, 184] width 8 height 8
select select "0"
select select "39"
select select "3"
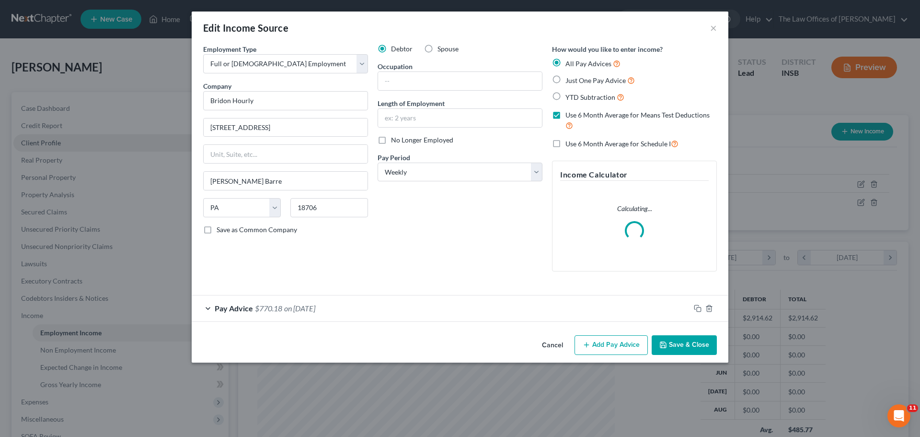
scroll to position [180, 380]
click at [212, 308] on div "Pay Advice $770.18 on 03/07/2025" at bounding box center [441, 307] width 499 height 25
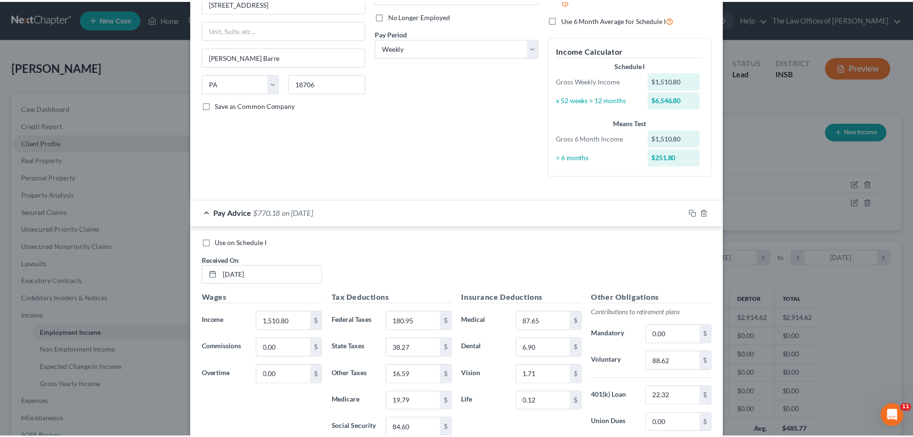
scroll to position [0, 0]
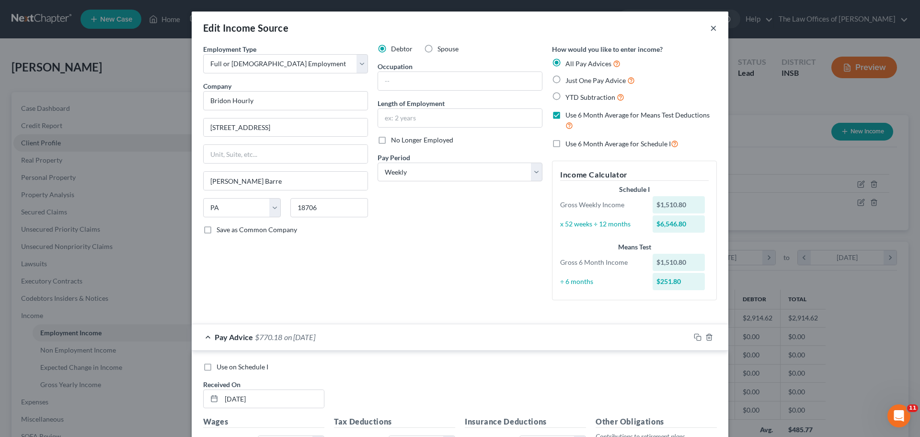
click at [713, 27] on button "×" at bounding box center [713, 28] width 7 height 12
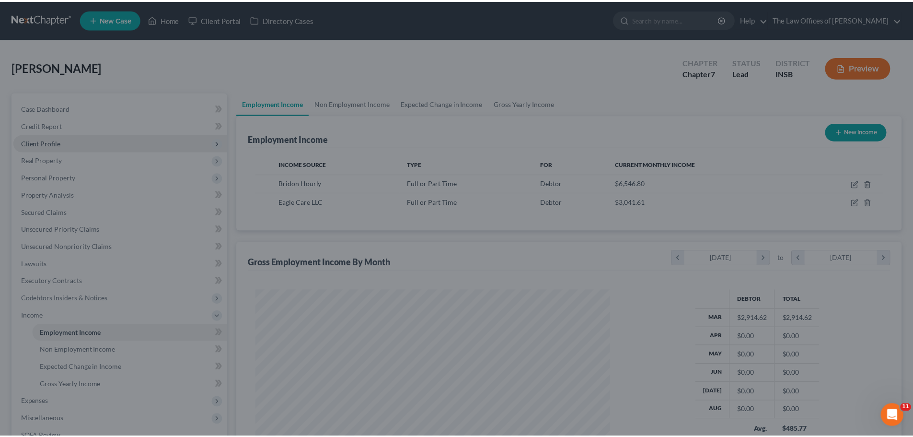
scroll to position [479202, 479004]
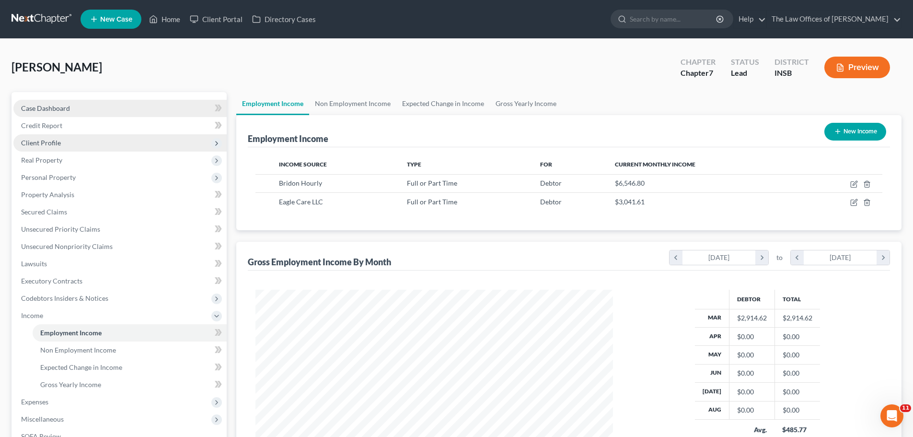
click at [98, 104] on link "Case Dashboard" at bounding box center [119, 108] width 213 height 17
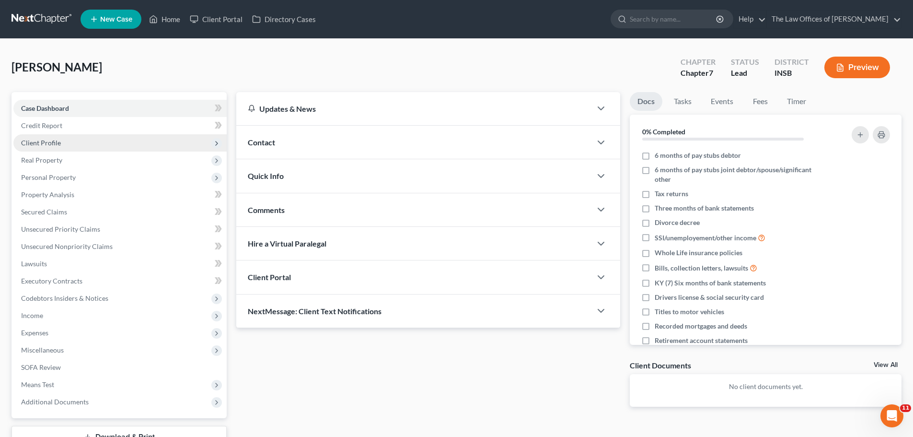
click at [355, 175] on div "Quick Info" at bounding box center [413, 175] width 355 height 33
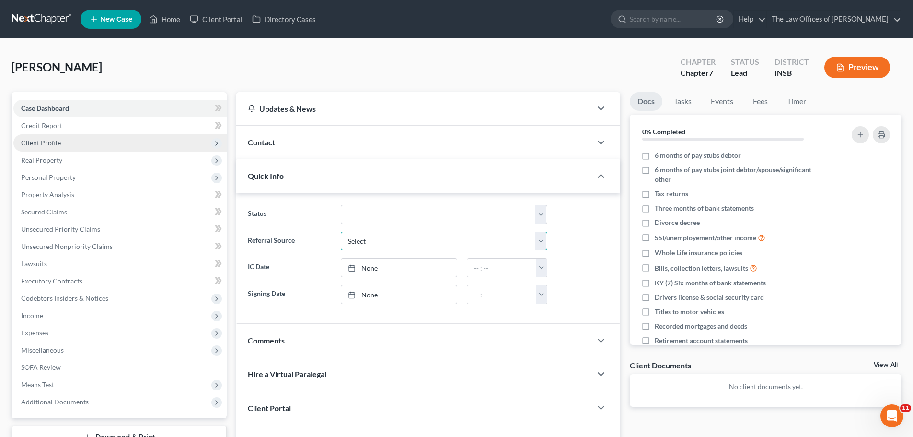
click at [372, 245] on select "Select Word Of Mouth Previous Clients Direct Mail Website Google Search Modern …" at bounding box center [444, 241] width 207 height 19
click at [388, 211] on select "Confirmed Discharged Dismissed Filed In Progress Means Test Objection to Confir…" at bounding box center [444, 214] width 207 height 19
select select "5"
click at [341, 205] on select "Confirmed Discharged Dismissed Filed In Progress Means Test Objection to Confir…" at bounding box center [444, 214] width 207 height 19
click at [604, 172] on icon "button" at bounding box center [601, 176] width 12 height 12
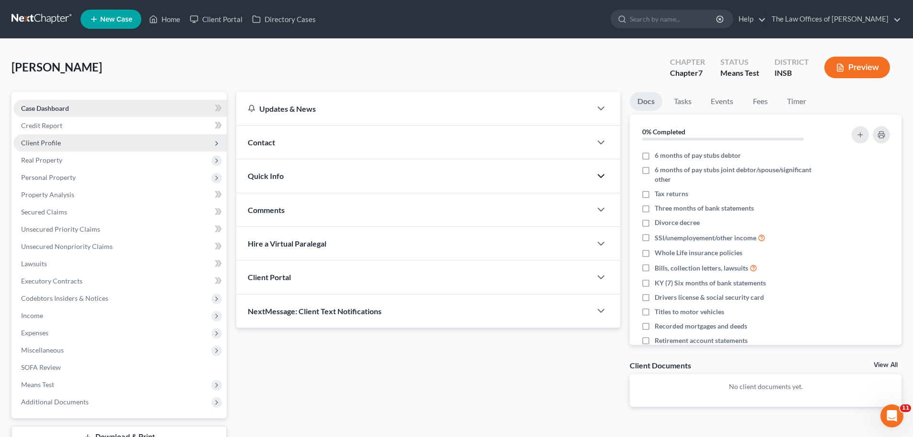
click at [188, 110] on link "Case Dashboard" at bounding box center [119, 108] width 213 height 17
click at [184, 122] on link "Credit Report" at bounding box center [119, 125] width 213 height 17
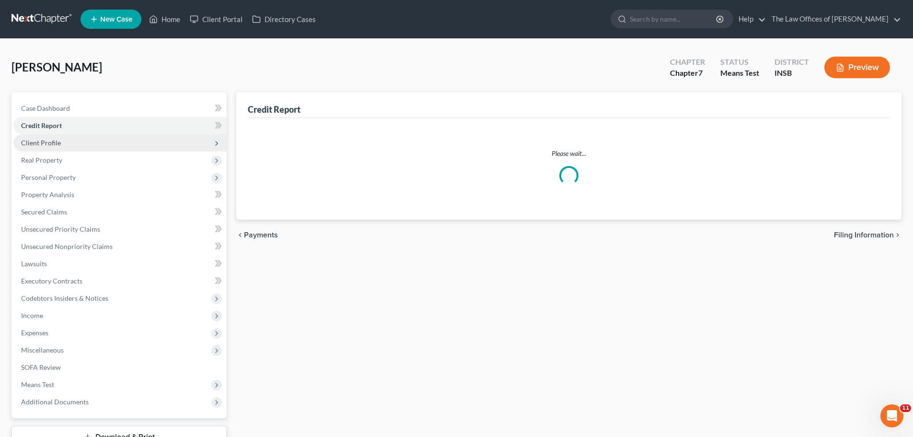
click at [176, 139] on span "Client Profile" at bounding box center [119, 142] width 213 height 17
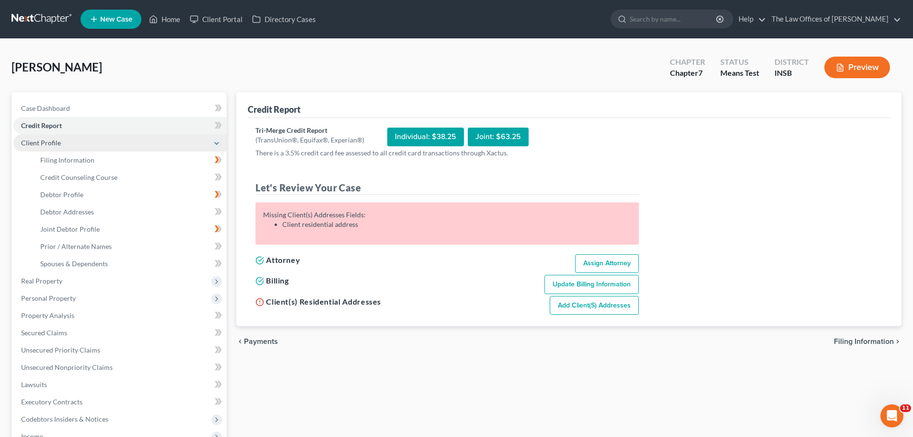
click at [176, 139] on span "Client Profile" at bounding box center [119, 142] width 213 height 17
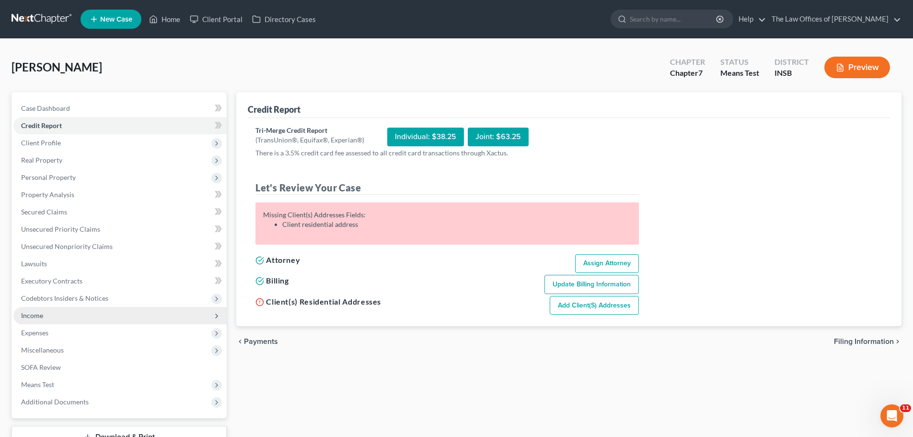
click at [79, 312] on span "Income" at bounding box center [119, 315] width 213 height 17
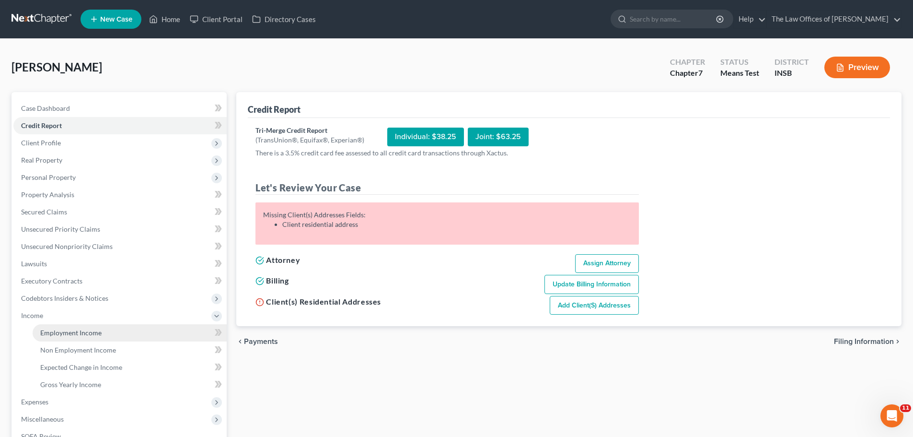
click at [189, 328] on link "Employment Income" at bounding box center [130, 332] width 194 height 17
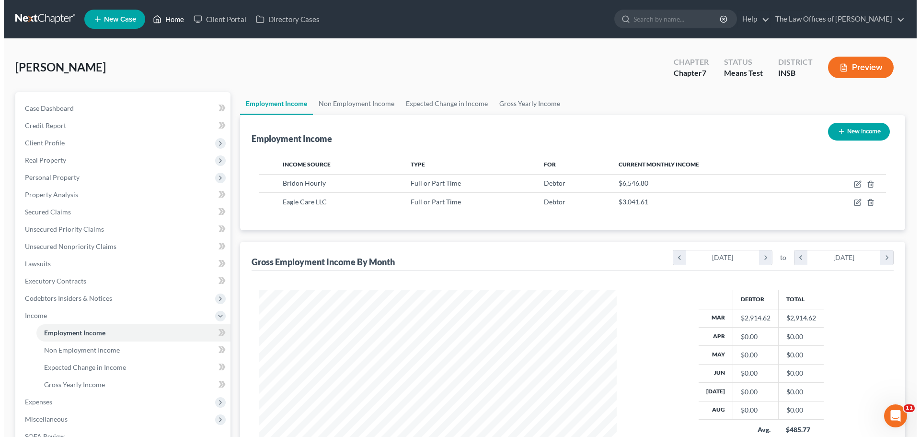
scroll to position [179, 377]
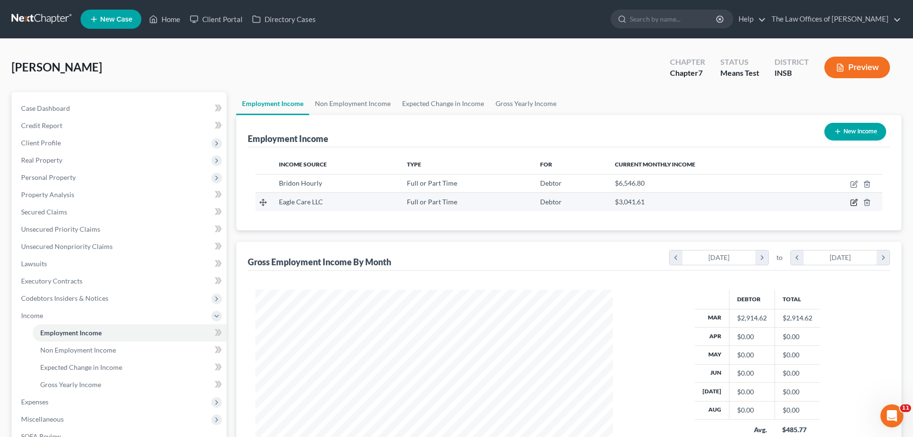
click at [853, 204] on icon "button" at bounding box center [854, 202] width 8 height 8
select select "0"
select select "15"
select select "2"
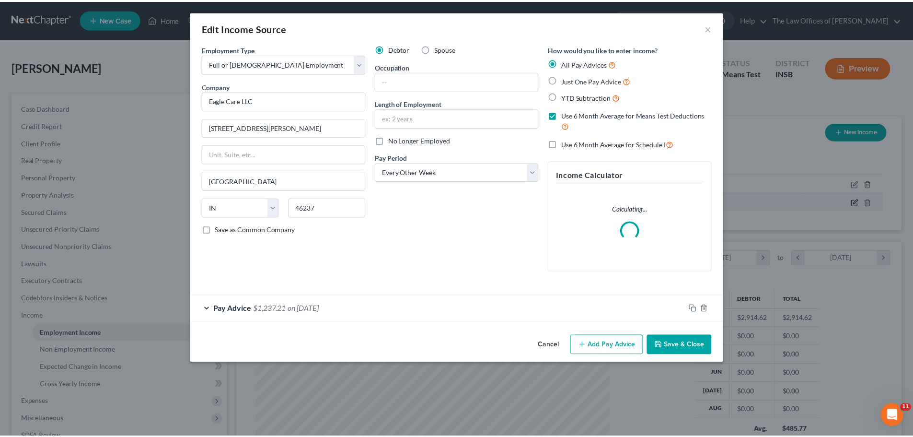
scroll to position [180, 380]
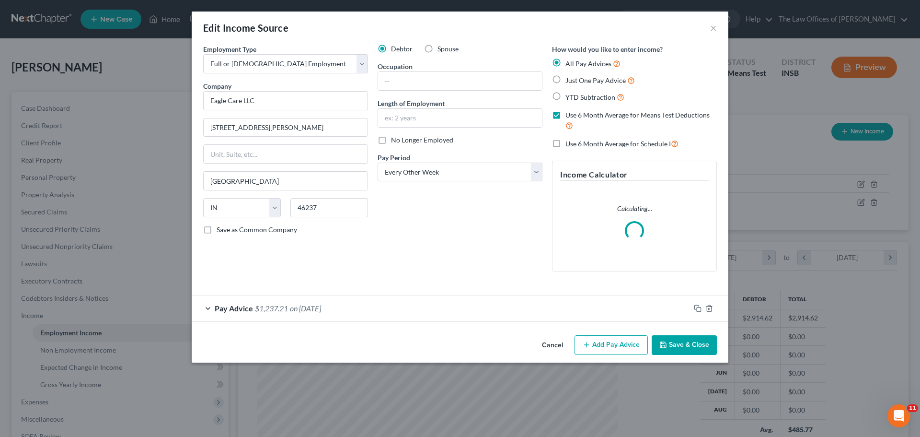
click at [438, 49] on label "Spouse" at bounding box center [448, 49] width 21 height 10
click at [442, 49] on input "Spouse" at bounding box center [445, 47] width 6 height 6
radio input "true"
click at [688, 346] on button "Save & Close" at bounding box center [684, 345] width 65 height 20
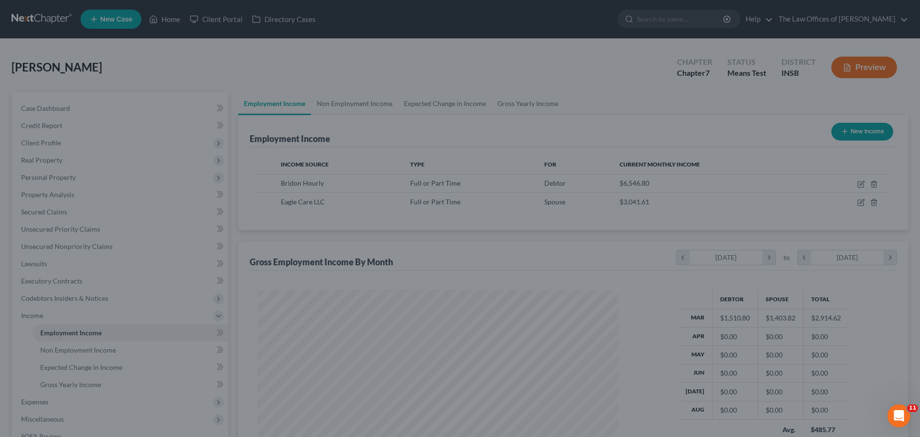
scroll to position [479202, 479004]
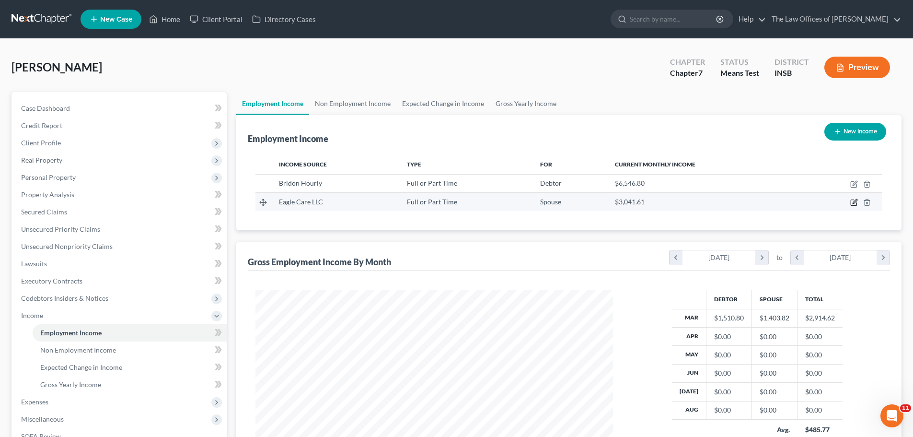
click at [851, 201] on icon "button" at bounding box center [854, 203] width 6 height 6
select select "0"
select select "15"
select select "2"
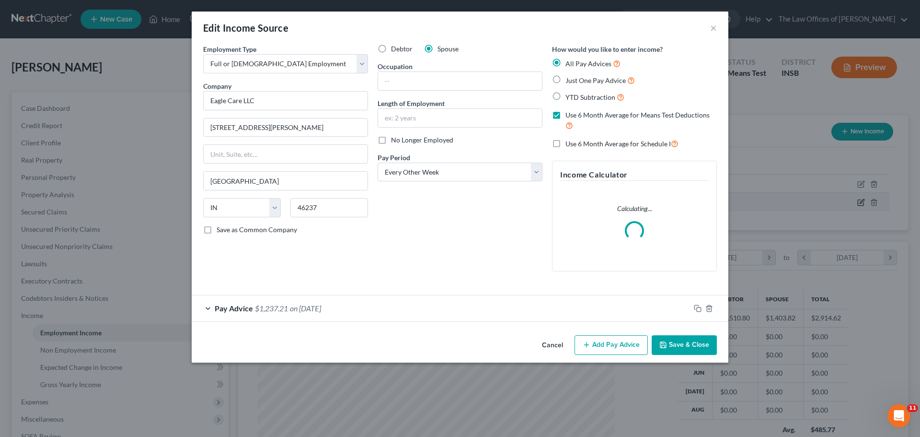
scroll to position [180, 380]
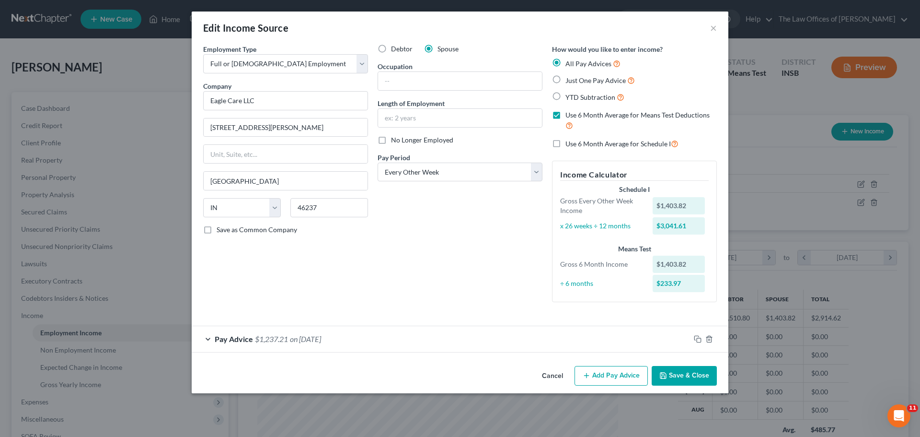
click at [644, 343] on div "Pay Advice $1,237.21 on 03/11/2025" at bounding box center [441, 338] width 499 height 25
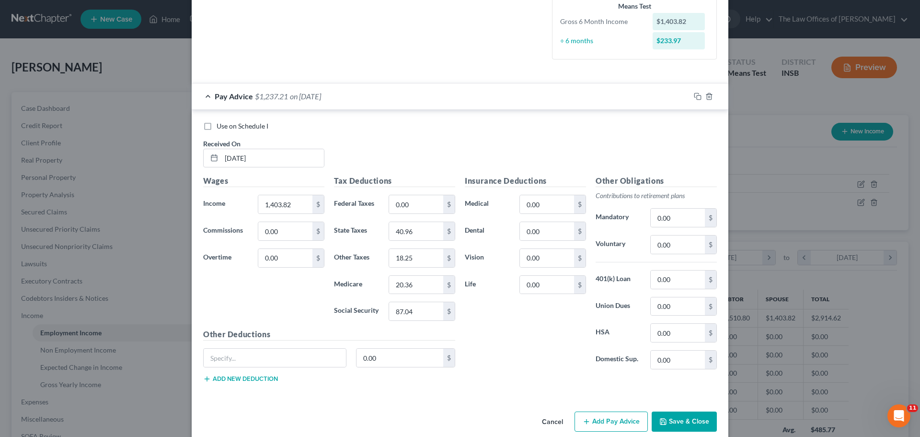
scroll to position [256, 0]
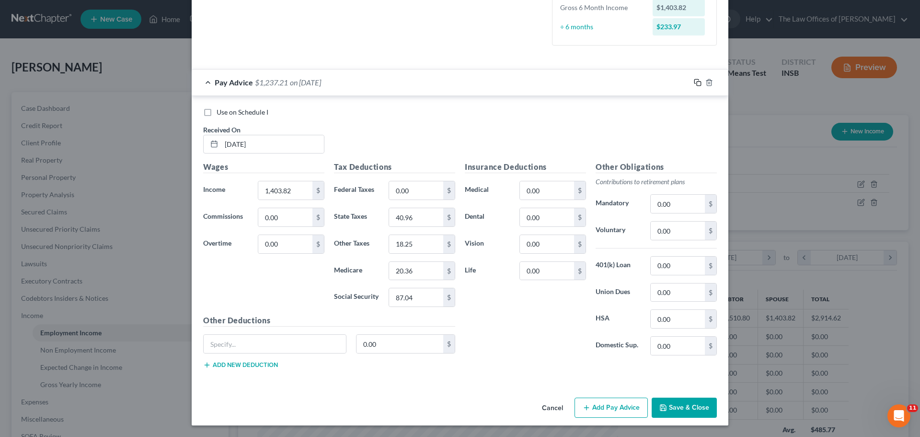
drag, startPoint x: 694, startPoint y: 83, endPoint x: 409, endPoint y: 140, distance: 290.4
click at [694, 83] on icon "button" at bounding box center [698, 83] width 8 height 8
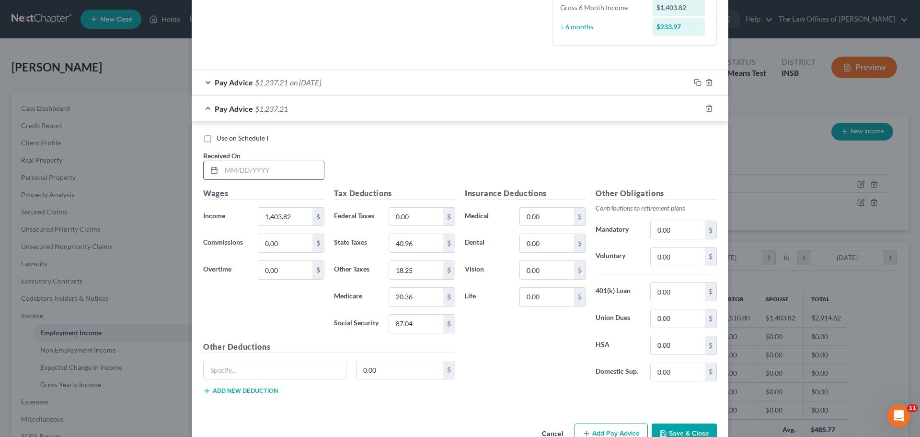
click at [221, 172] on input "text" at bounding box center [272, 170] width 103 height 18
type input "03/25/2025"
click at [271, 219] on input "1,403.82" at bounding box center [285, 217] width 54 height 18
click at [279, 219] on input "1,403.82" at bounding box center [285, 217] width 54 height 18
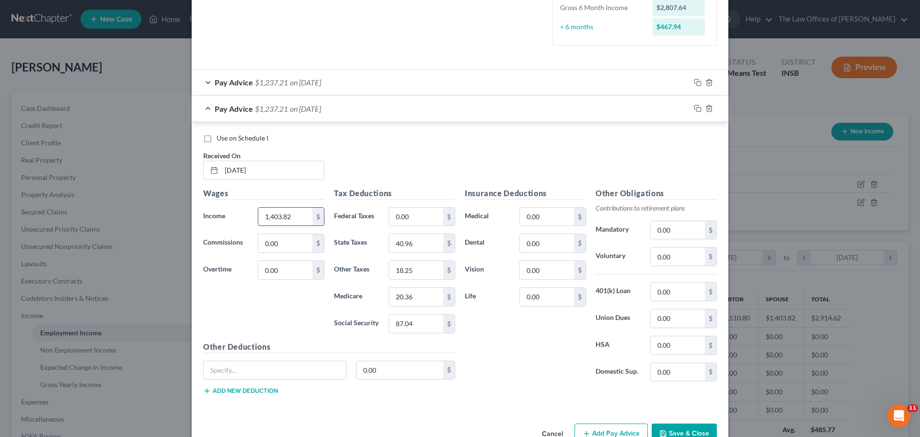
click at [279, 219] on input "1,403.82" at bounding box center [285, 217] width 54 height 18
type input "1,379.34"
click at [423, 244] on input "40.96" at bounding box center [416, 243] width 54 height 18
type input "40.23"
type input "17.93"
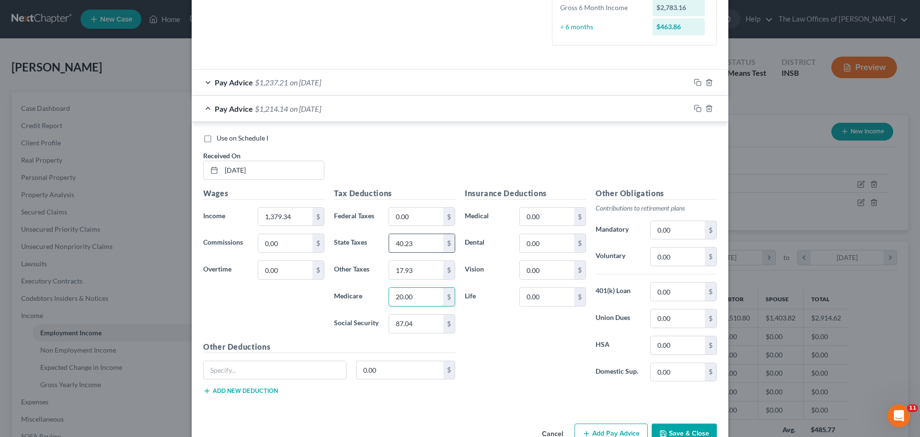
type input "20.00"
type input "85.52"
click at [695, 106] on icon "button" at bounding box center [698, 109] width 8 height 8
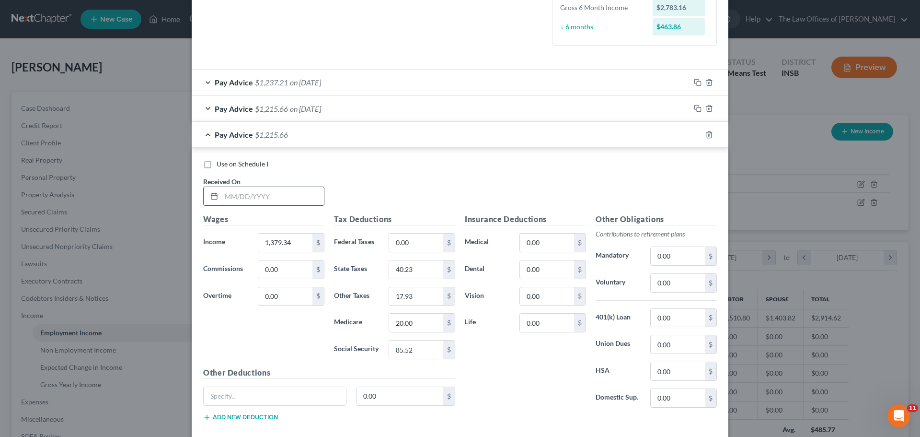
click at [221, 202] on input "text" at bounding box center [272, 196] width 103 height 18
type input "04/08/2025"
type input "1,387.44"
type input "40.47"
type input "18.04"
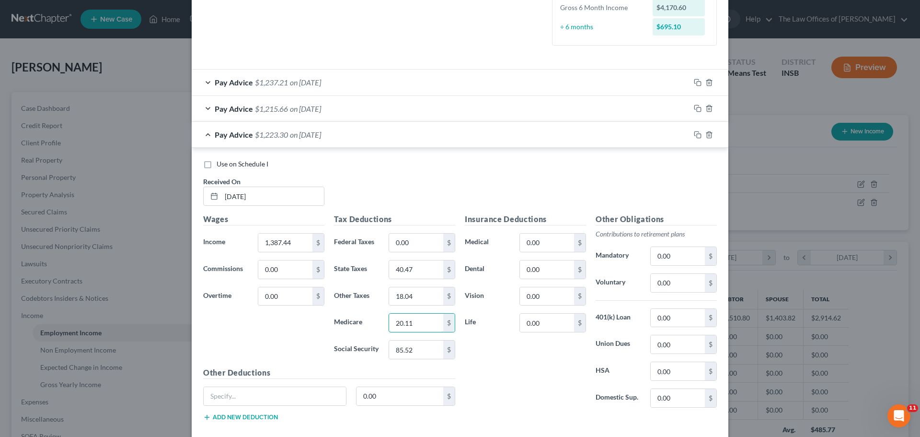
type input "20.11"
type input "86.02"
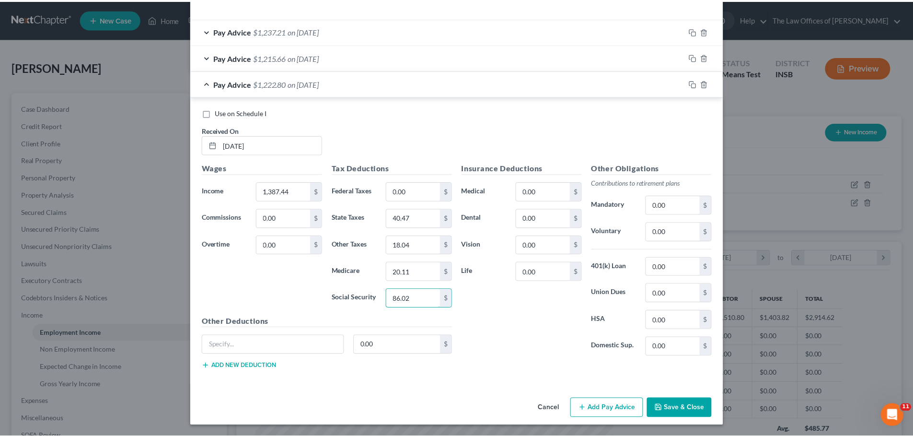
scroll to position [308, 0]
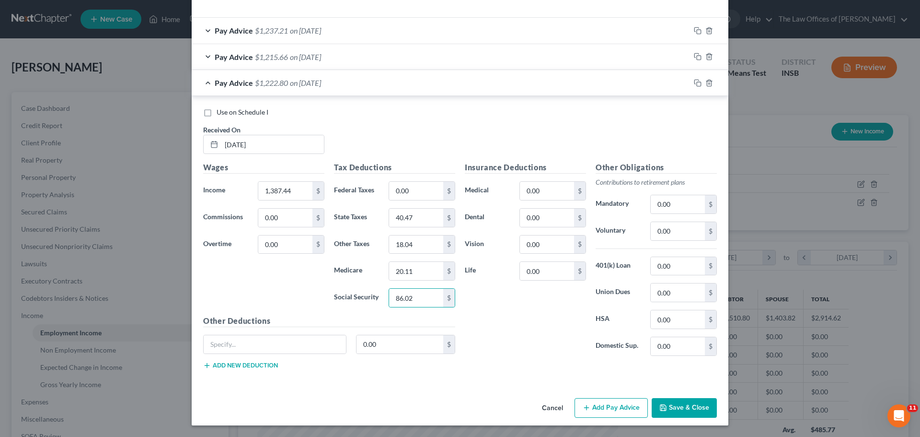
click at [666, 406] on button "Save & Close" at bounding box center [684, 408] width 65 height 20
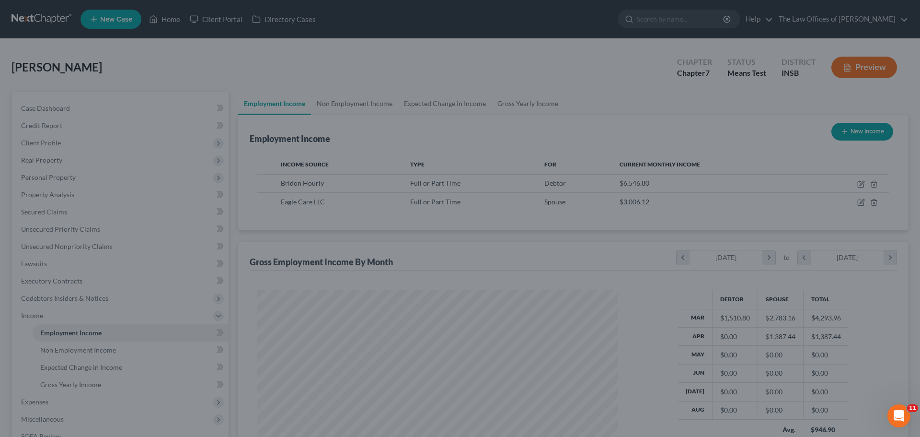
scroll to position [479202, 479004]
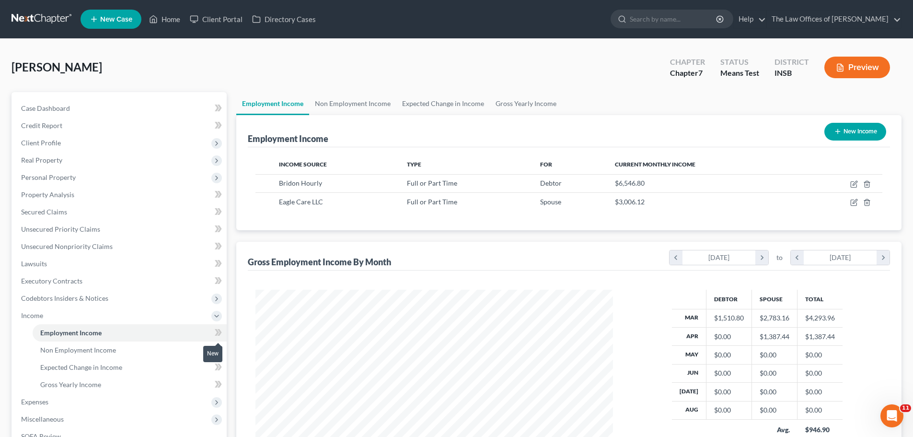
click at [215, 331] on icon at bounding box center [218, 332] width 7 height 12
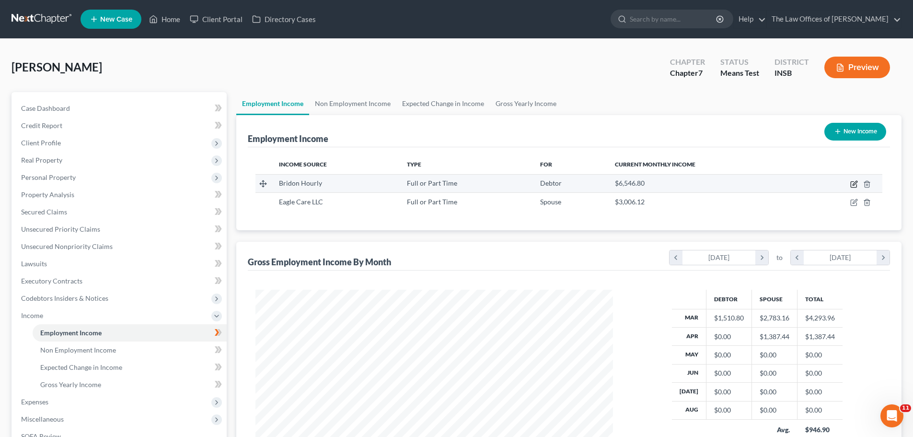
click at [853, 182] on icon "button" at bounding box center [854, 184] width 8 height 8
select select "0"
select select "39"
select select "3"
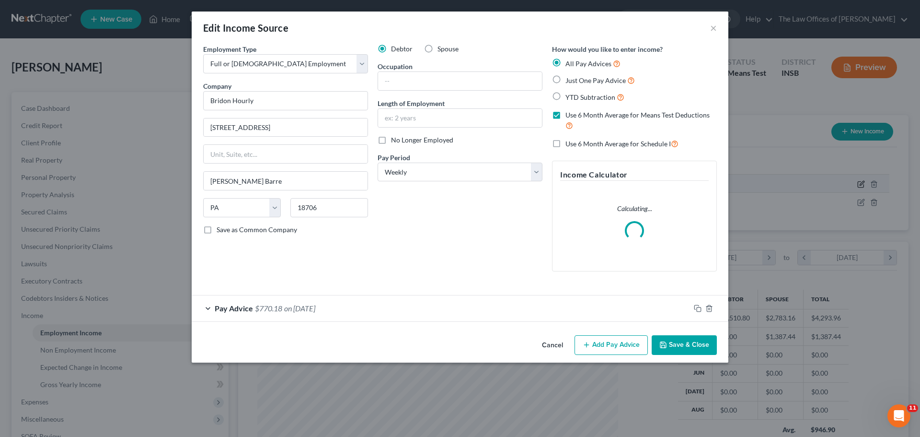
scroll to position [180, 380]
click at [241, 308] on span "Pay Advice" at bounding box center [234, 307] width 38 height 9
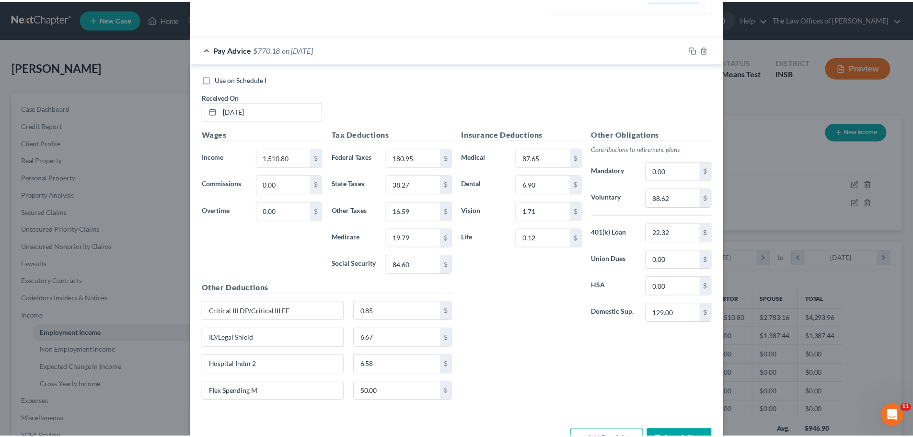
scroll to position [316, 0]
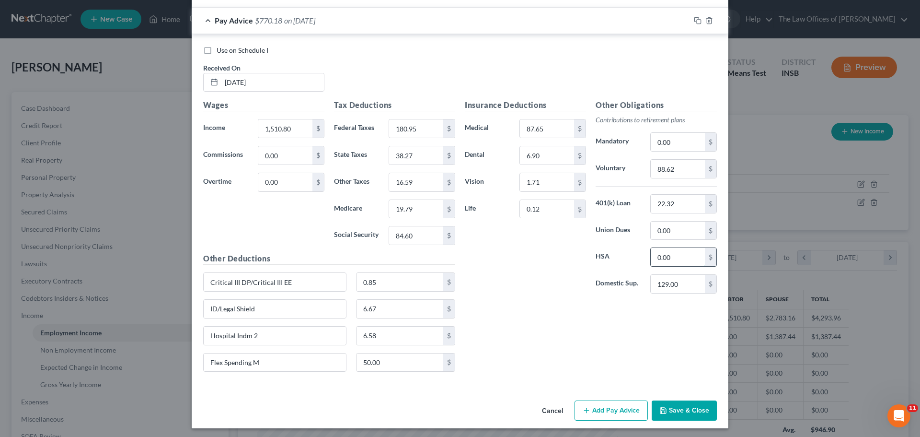
click at [674, 257] on input "0.00" at bounding box center [678, 257] width 54 height 18
type input "50.00"
drag, startPoint x: 267, startPoint y: 363, endPoint x: 69, endPoint y: 356, distance: 198.6
click at [69, 356] on div "Edit Income Source × Employment Type * Select Full or Part Time Employment Self…" at bounding box center [460, 218] width 920 height 437
type input "50.00"
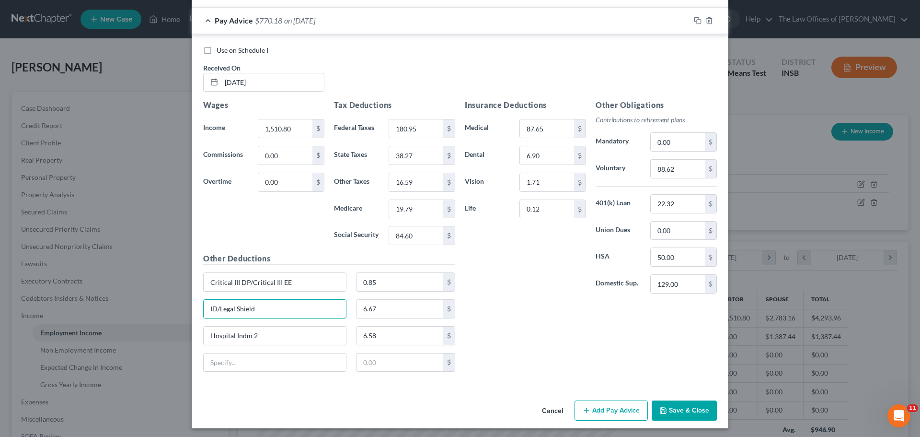
drag, startPoint x: 280, startPoint y: 307, endPoint x: 146, endPoint y: 287, distance: 136.3
click at [146, 287] on div "Edit Income Source × Employment Type * Select Full or Part Time Employment Self…" at bounding box center [460, 218] width 920 height 437
type input "6.67"
drag, startPoint x: 285, startPoint y: 340, endPoint x: 159, endPoint y: 330, distance: 126.5
click at [159, 330] on div "Edit Income Source × Employment Type * Select Full or Part Time Employment Self…" at bounding box center [460, 218] width 920 height 437
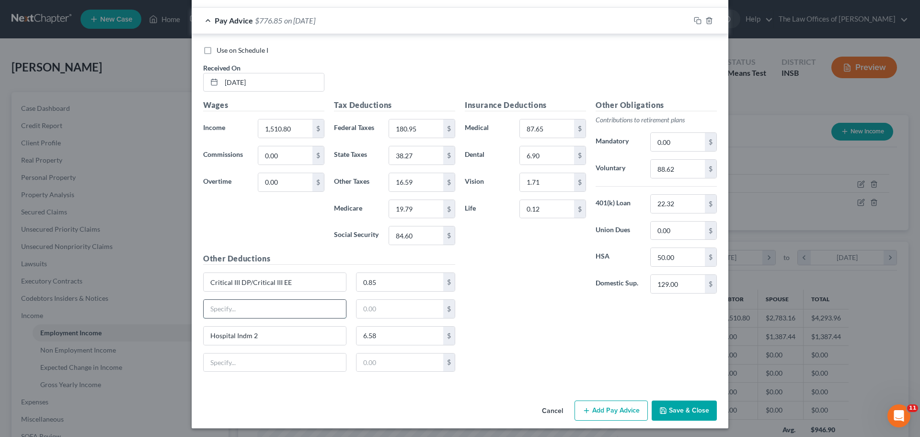
click at [261, 313] on input "text" at bounding box center [275, 309] width 142 height 18
paste input "Hospital Indm 2"
type input "Hospital Indm 2"
type input "Hospital Indm 26.58"
click at [383, 314] on input "text" at bounding box center [400, 309] width 87 height 18
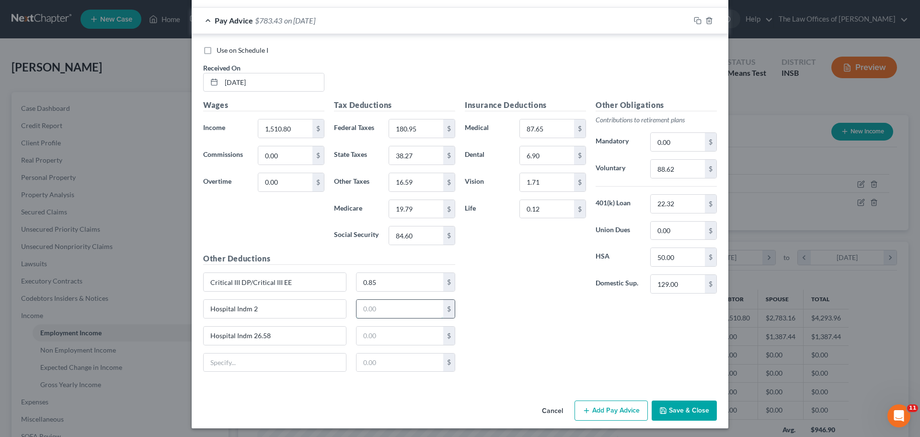
paste input "6.58"
type input "6.58"
drag, startPoint x: 293, startPoint y: 339, endPoint x: 23, endPoint y: 318, distance: 271.7
click at [23, 318] on div "Edit Income Source × Employment Type * Select Full or Part Time Employment Self…" at bounding box center [460, 218] width 920 height 437
click at [696, 415] on button "Save & Close" at bounding box center [684, 410] width 65 height 20
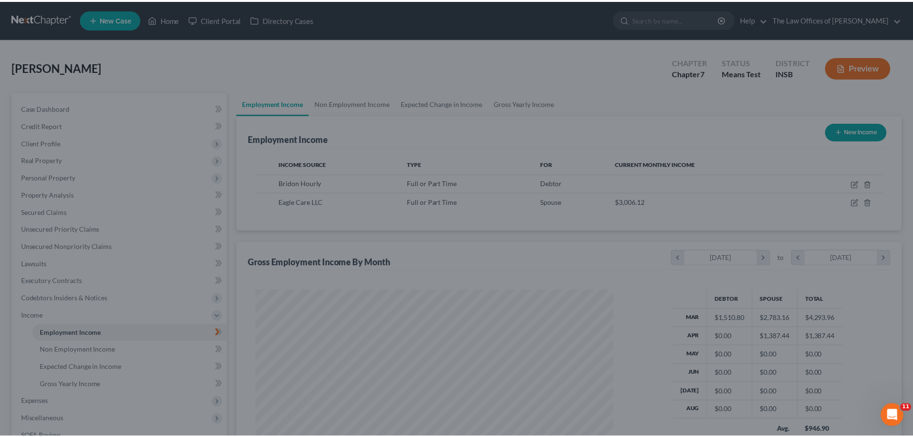
scroll to position [479202, 479004]
